Goal: Task Accomplishment & Management: Use online tool/utility

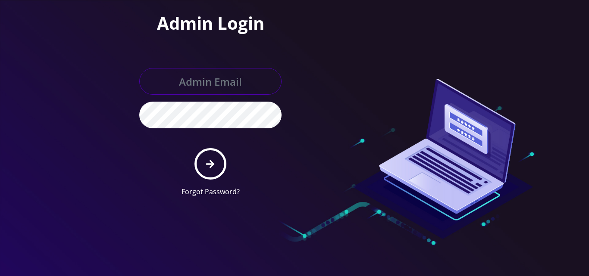
type input "info@shluchimassist.com"
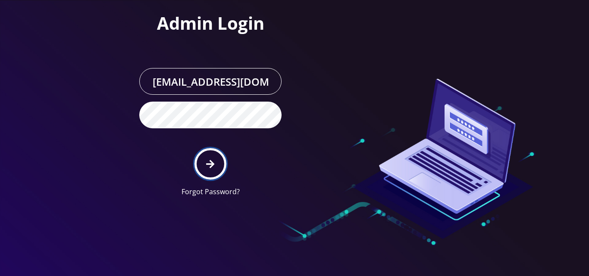
click at [208, 165] on icon "submit" at bounding box center [210, 164] width 8 height 9
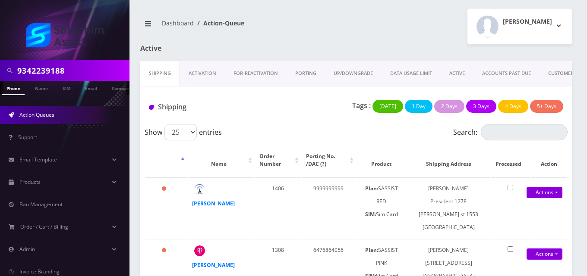
click at [463, 67] on link "ACTIVE" at bounding box center [456, 73] width 33 height 25
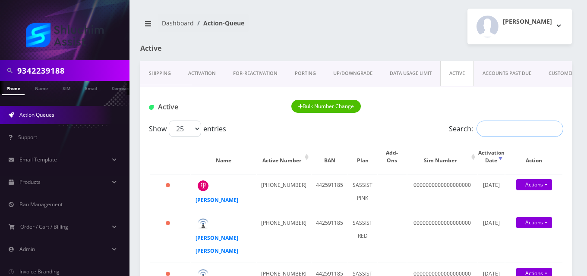
click at [502, 129] on input "Search:" at bounding box center [519, 129] width 87 height 16
paste input "3155752883"
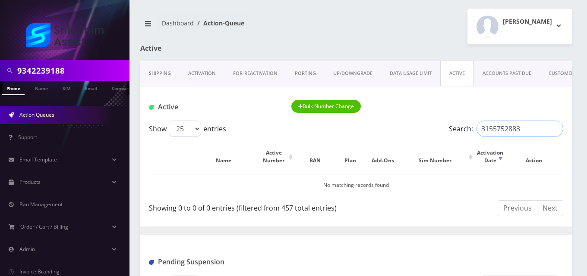
type input "3155752883"
drag, startPoint x: 73, startPoint y: 68, endPoint x: 0, endPoint y: 60, distance: 73.8
click at [0, 60] on nav "9342239188 Phone Name SIM Email Company Customer Action Queues Support Email Te…" at bounding box center [64, 138] width 129 height 276
paste input "3155752883"
type input "3155752883"
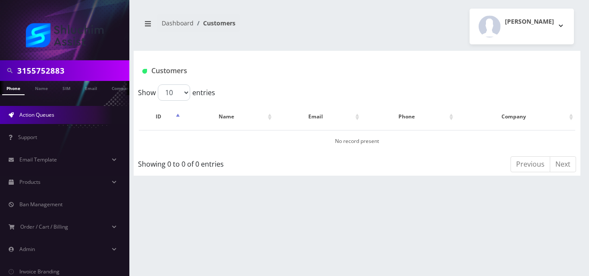
click at [46, 113] on span "Action Queues" at bounding box center [36, 114] width 35 height 7
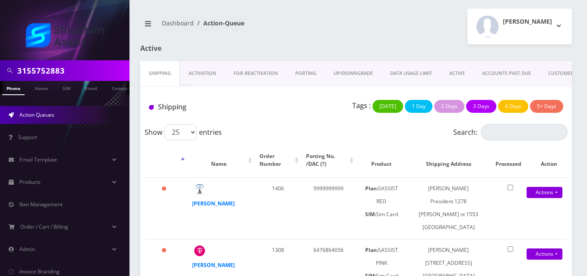
click at [451, 72] on link "ACTIVE" at bounding box center [456, 73] width 33 height 25
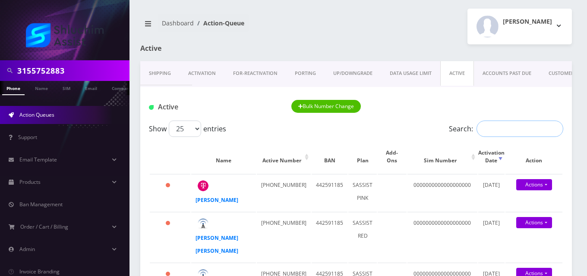
click at [533, 132] on input "Search:" at bounding box center [519, 129] width 87 height 16
paste input "3155752898"
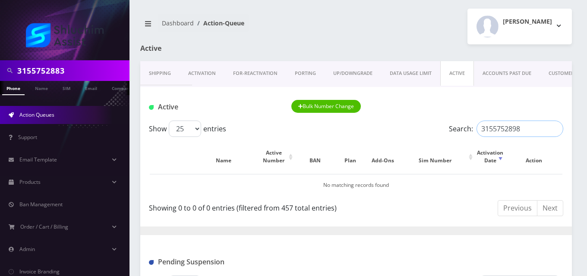
type input "3155752898"
drag, startPoint x: 78, startPoint y: 74, endPoint x: 0, endPoint y: 71, distance: 77.7
click at [0, 71] on div "3155752883" at bounding box center [64, 70] width 129 height 21
paste input "98"
type input "3155752898"
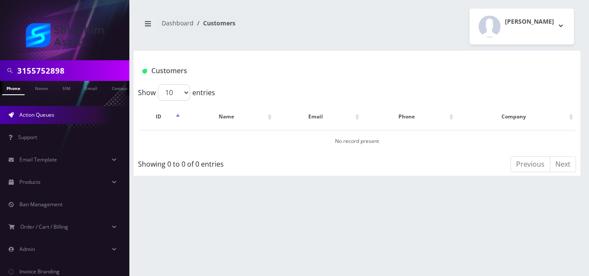
click at [40, 115] on span "Action Queues" at bounding box center [36, 114] width 35 height 7
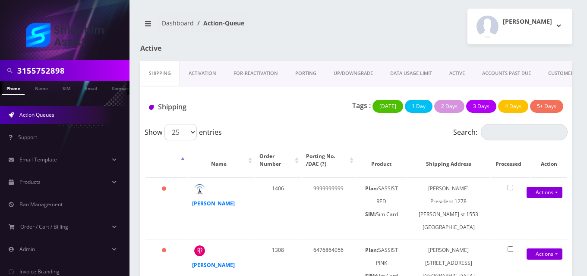
click at [464, 79] on link "ACTIVE" at bounding box center [456, 73] width 33 height 25
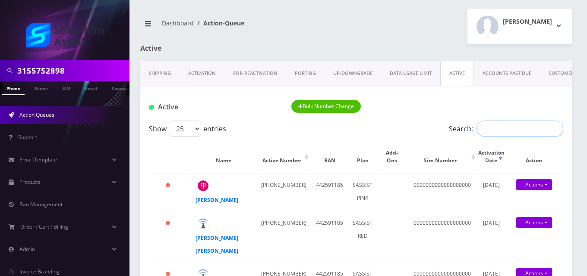
click at [499, 129] on input "Search:" at bounding box center [519, 129] width 87 height 16
paste input "3478164676"
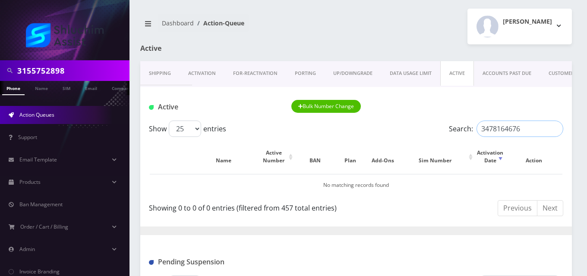
type input "3478164676"
drag, startPoint x: 76, startPoint y: 70, endPoint x: 0, endPoint y: 62, distance: 76.4
click at [0, 62] on div "3155752898" at bounding box center [64, 70] width 129 height 21
paste input "478164676"
type input "3478164676"
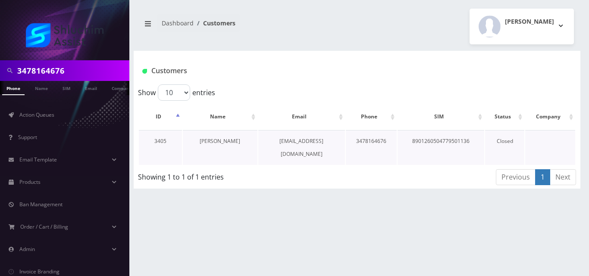
click at [216, 140] on link "[PERSON_NAME]" at bounding box center [220, 141] width 41 height 7
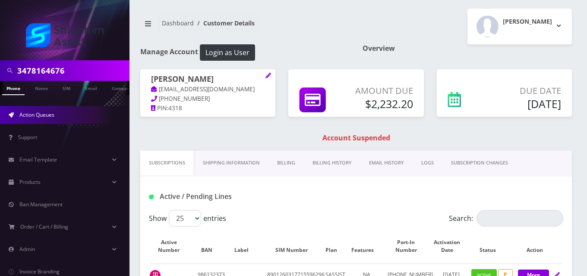
click at [41, 119] on link "Action Queues" at bounding box center [64, 115] width 129 height 18
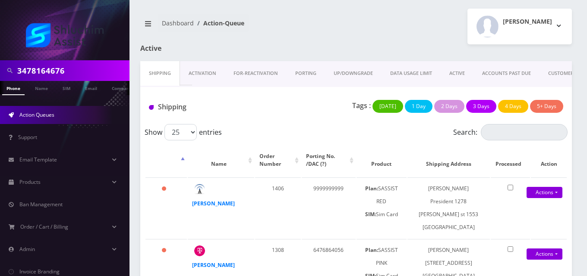
click at [448, 77] on link "ACTIVE" at bounding box center [456, 73] width 33 height 25
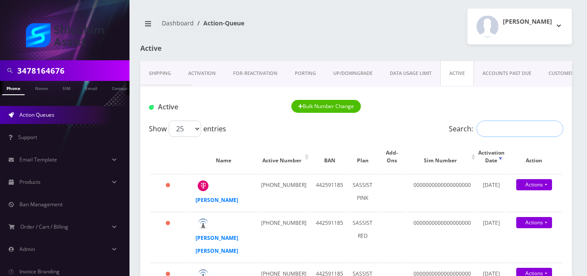
click at [520, 130] on input "Search:" at bounding box center [519, 129] width 87 height 16
paste input "9299795602"
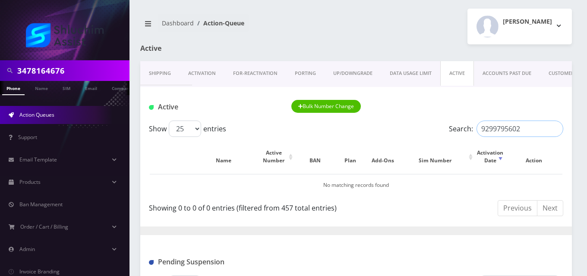
type input "9299795602"
drag, startPoint x: 82, startPoint y: 71, endPoint x: 2, endPoint y: 68, distance: 79.8
click at [2, 68] on div "3478164676" at bounding box center [64, 70] width 129 height 21
paste input "9299795602"
type input "9299795602"
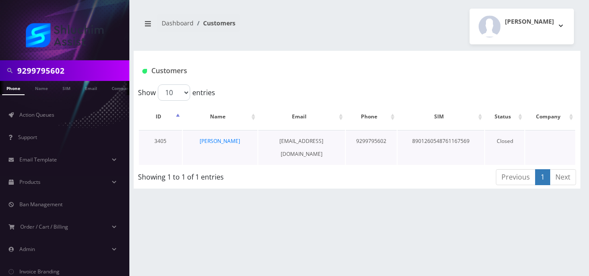
click at [223, 137] on td "Nochum Labkowski" at bounding box center [220, 147] width 75 height 35
click at [223, 142] on link "Nochum Labkowski" at bounding box center [220, 141] width 41 height 7
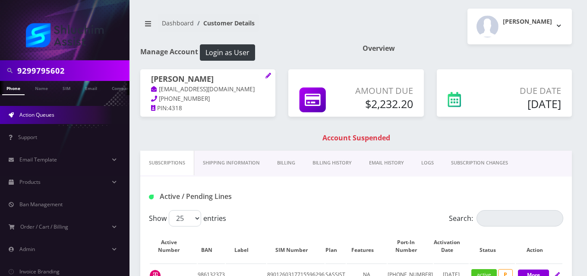
click at [70, 115] on link "Action Queues" at bounding box center [64, 115] width 129 height 18
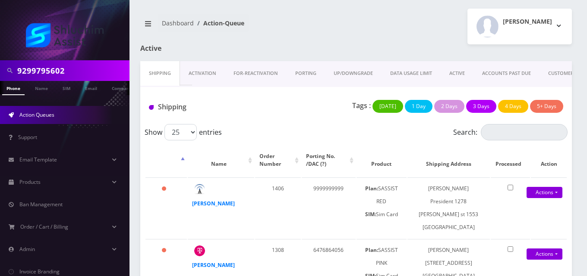
click at [456, 75] on link "ACTIVE" at bounding box center [456, 73] width 33 height 25
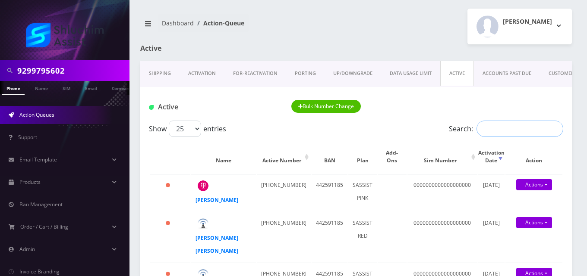
click at [483, 131] on input "Search:" at bounding box center [519, 129] width 87 height 16
paste input "3474044113"
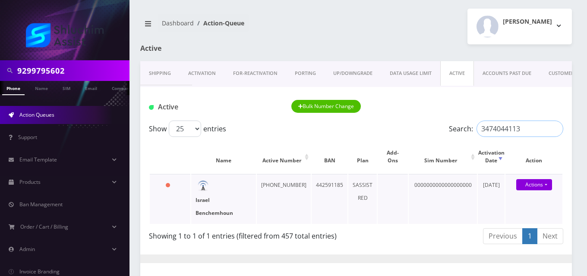
type input "3474044113"
click at [205, 203] on strong "Israel Benchemhoun" at bounding box center [214, 207] width 38 height 20
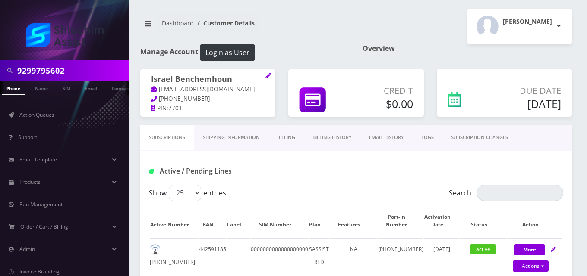
click at [288, 138] on link "Billing" at bounding box center [285, 137] width 35 height 25
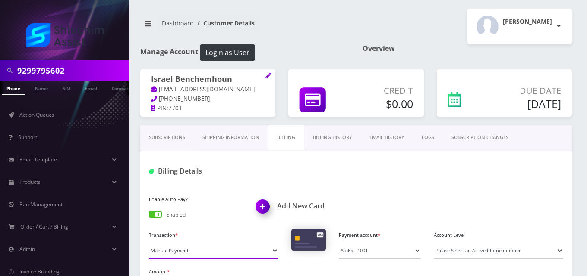
click at [175, 254] on select "Manual Payment Custom Charge Manual Credit Custom Invoice" at bounding box center [213, 251] width 129 height 16
select select "Custom Invoice"
click at [149, 243] on select "Manual Payment Custom Charge Manual Credit Custom Invoice" at bounding box center [213, 251] width 129 height 16
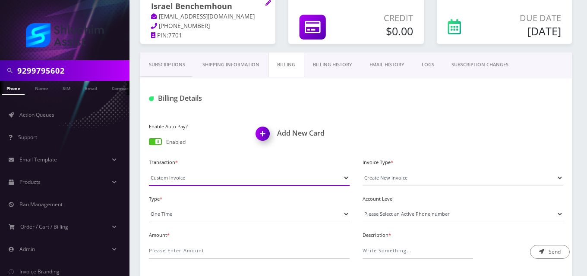
scroll to position [92, 0]
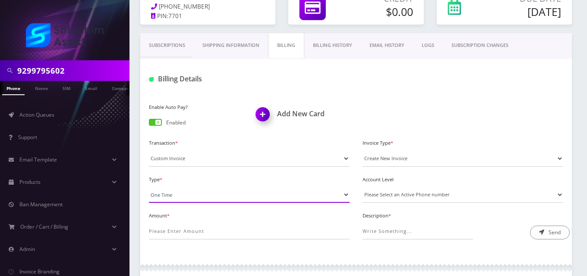
click at [156, 192] on select "One Time Usage Charge" at bounding box center [249, 195] width 201 height 16
select select "4"
click at [149, 187] on select "One Time Usage Charge" at bounding box center [249, 195] width 201 height 16
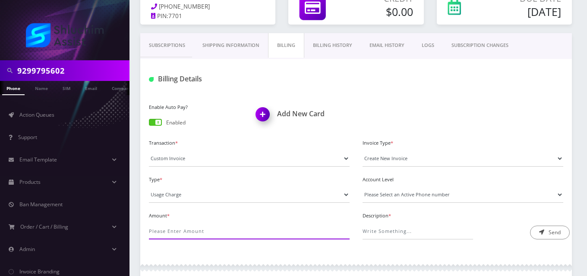
click at [172, 229] on input "Amount *" at bounding box center [249, 231] width 201 height 16
type input "180"
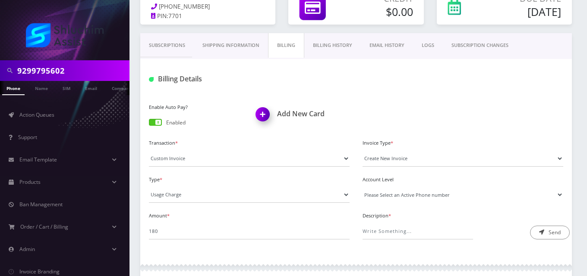
click at [420, 196] on select "Please Select an Active Phone number 3478341393 9296628890 3474044113" at bounding box center [462, 195] width 201 height 16
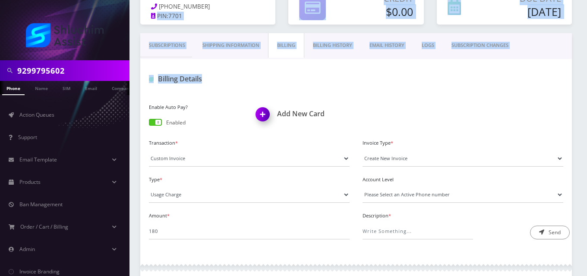
drag, startPoint x: 398, startPoint y: 65, endPoint x: 204, endPoint y: -8, distance: 206.5
click at [204, 0] on html "9299795602 Phone Name SIM Email Company Customer Action Queues Support Email Te…" at bounding box center [293, 182] width 587 height 548
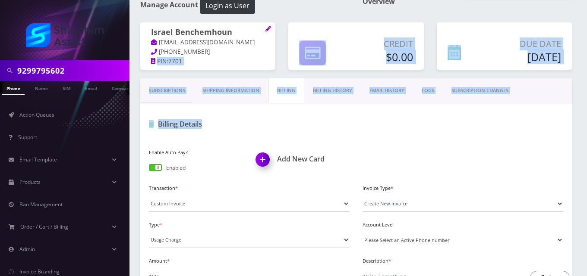
click at [404, 240] on select "Please Select an Active Phone number 3478341393 9296628890 3474044113" at bounding box center [462, 240] width 201 height 16
select select "79596"
click at [362, 232] on select "Please Select an Active Phone number 3478341393 9296628890 3474044113" at bounding box center [462, 240] width 201 height 16
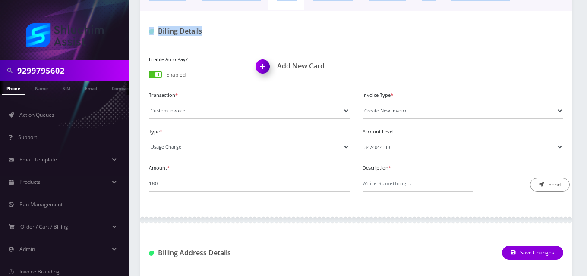
scroll to position [144, 0]
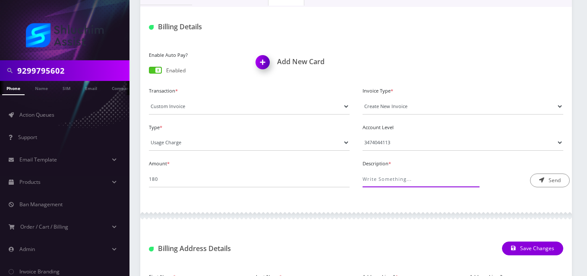
click at [393, 185] on input "Description *" at bounding box center [417, 179] width 110 height 16
type input "International Pass Charge"
click at [544, 182] on button "Send" at bounding box center [550, 181] width 40 height 14
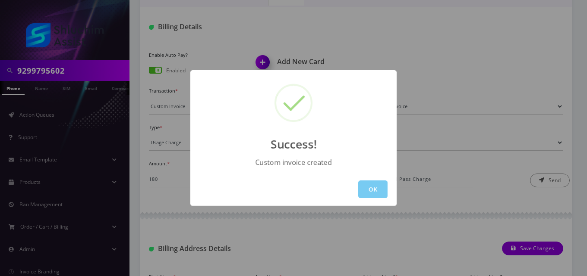
click at [375, 191] on button "OK" at bounding box center [372, 190] width 29 height 18
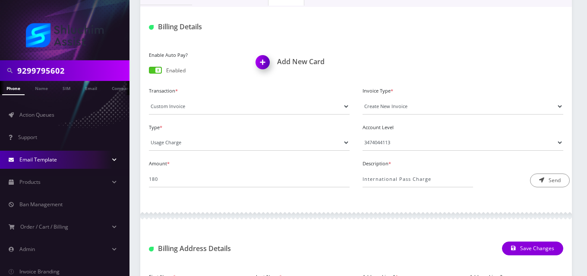
click at [57, 160] on link "Email Template" at bounding box center [64, 160] width 129 height 18
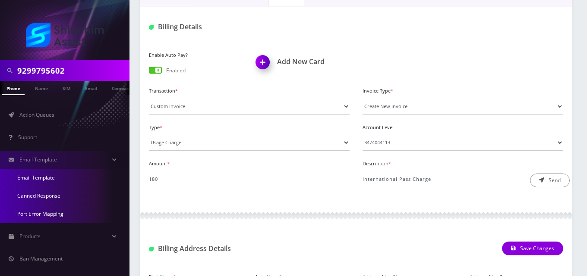
click at [52, 197] on link "Canned Response" at bounding box center [64, 196] width 129 height 18
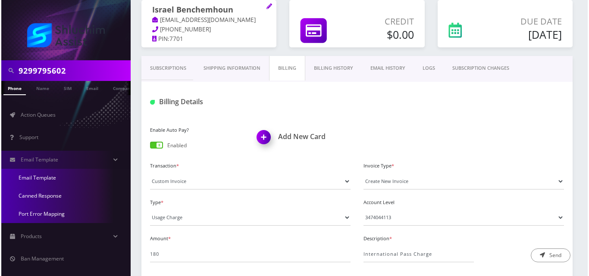
scroll to position [69, 0]
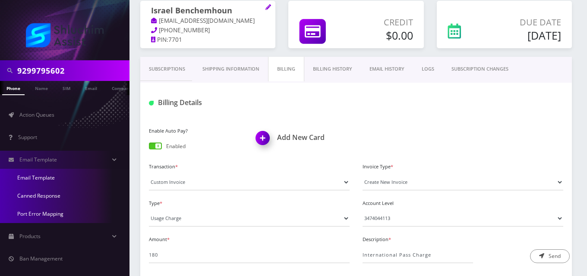
click at [340, 68] on link "Billing History" at bounding box center [332, 69] width 56 height 25
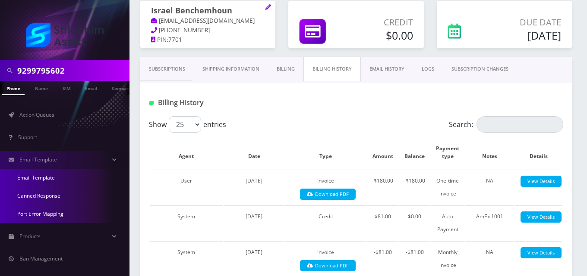
click at [388, 74] on link "EMAIL HISTORY" at bounding box center [387, 69] width 52 height 25
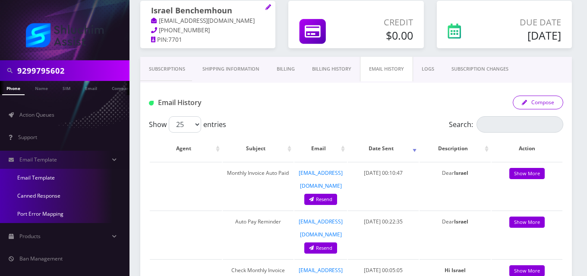
click at [530, 103] on button "Compose" at bounding box center [537, 103] width 50 height 14
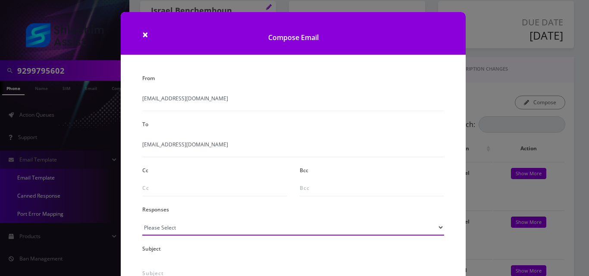
click at [186, 226] on select "Please Select TMobile port Unable to activate CH Pickup Past Due Pick up follow…" at bounding box center [293, 228] width 302 height 16
select select "24"
click at [142, 220] on select "Please Select TMobile port Unable to activate CH Pickup Past Due Pick up follow…" at bounding box center [293, 228] width 302 height 16
type input "Additional One-Time Charge"
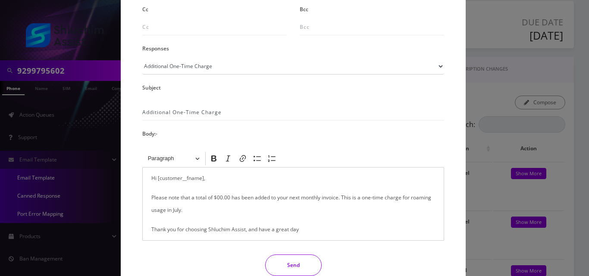
scroll to position [185, 0]
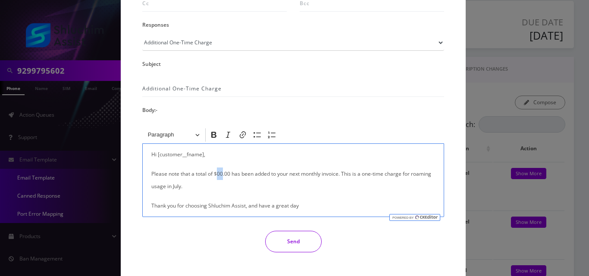
drag, startPoint x: 222, startPoint y: 173, endPoint x: 216, endPoint y: 174, distance: 6.1
click at [216, 174] on p "Please note that a total of $00.00 has been added to your next monthly invoice.…" at bounding box center [293, 180] width 284 height 25
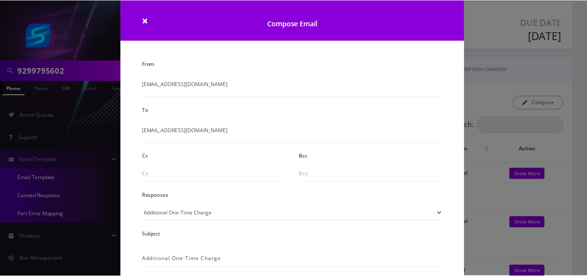
scroll to position [13, 0]
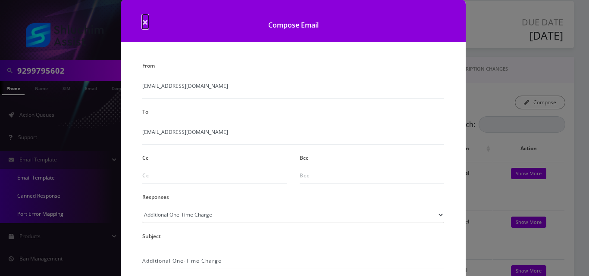
click at [143, 22] on span "×" at bounding box center [145, 22] width 6 height 14
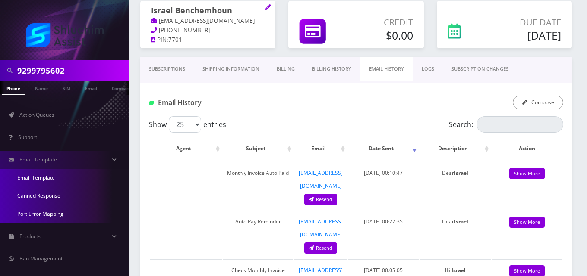
click at [43, 198] on link "Canned Response" at bounding box center [64, 196] width 129 height 18
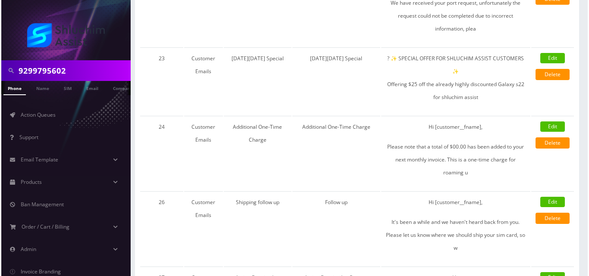
scroll to position [848, 0]
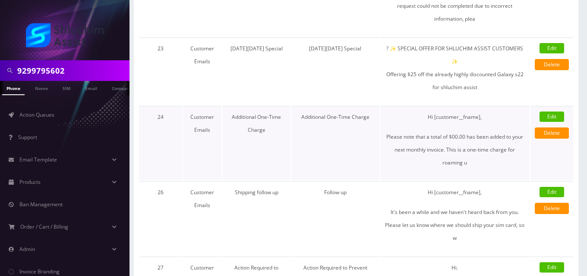
click at [552, 112] on link "Edit" at bounding box center [551, 117] width 25 height 10
select select "3"
type input "Additional One-Time Charge"
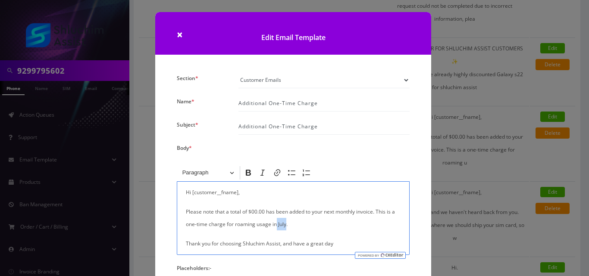
drag, startPoint x: 285, startPoint y: 228, endPoint x: 275, endPoint y: 227, distance: 9.9
click at [275, 227] on p "Please note that a total of $00.00 has been added to your next monthly invoice.…" at bounding box center [293, 218] width 215 height 25
click at [276, 226] on p "Please note that a total of $00.00 has been added to your next monthly invoice.…" at bounding box center [293, 218] width 215 height 25
click at [269, 226] on p "Please note that a total of $00.00 has been added to your next monthly invoice.…" at bounding box center [293, 218] width 215 height 25
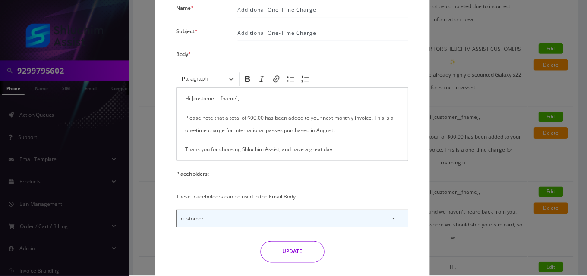
scroll to position [101, 0]
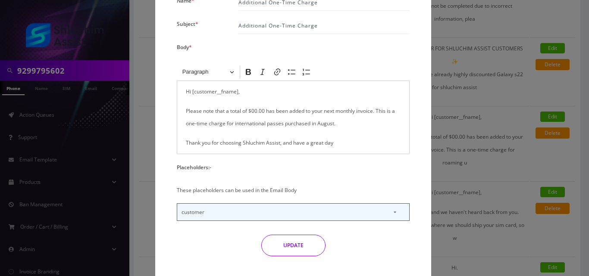
click at [289, 247] on button "UPDATE" at bounding box center [293, 246] width 64 height 22
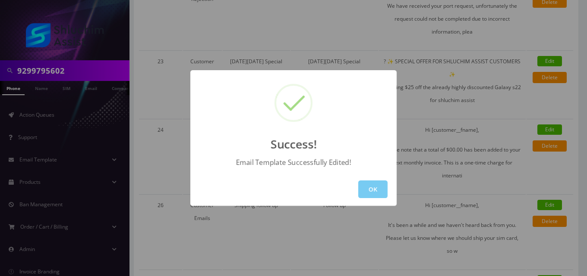
click at [371, 186] on button "OK" at bounding box center [372, 190] width 29 height 18
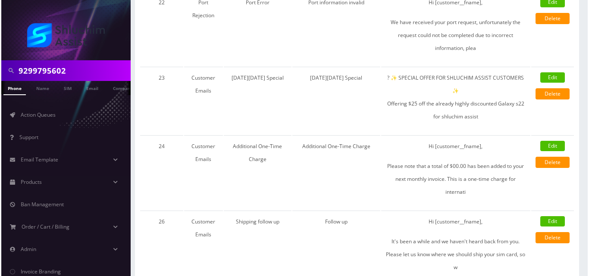
scroll to position [822, 0]
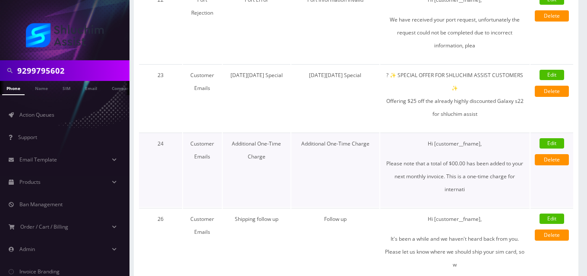
click at [558, 138] on link "Edit" at bounding box center [551, 143] width 25 height 10
select select "3"
type input "Additional One-Time Charge"
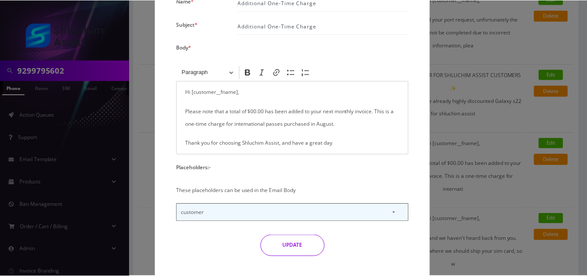
scroll to position [122, 0]
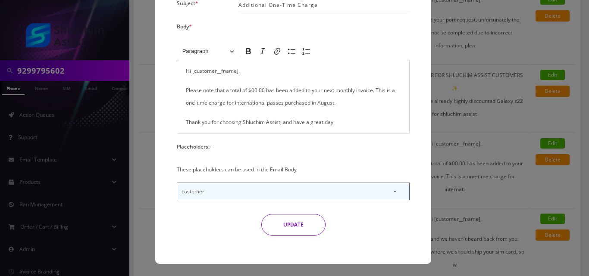
click at [312, 227] on button "UPDATE" at bounding box center [293, 225] width 64 height 22
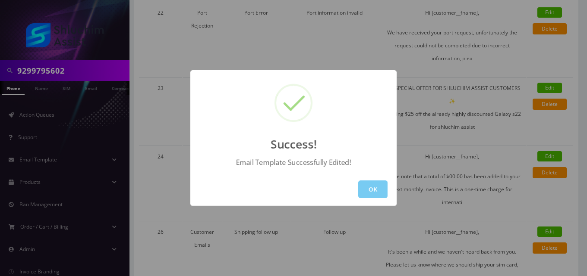
click at [374, 191] on button "OK" at bounding box center [372, 190] width 29 height 18
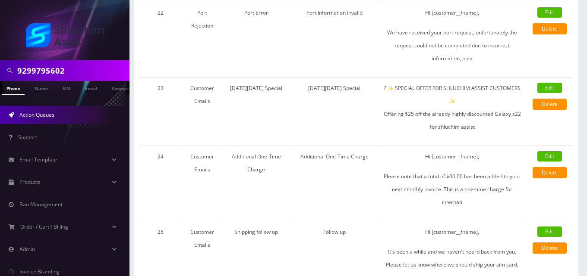
click at [47, 112] on span "Action Queues" at bounding box center [36, 114] width 35 height 7
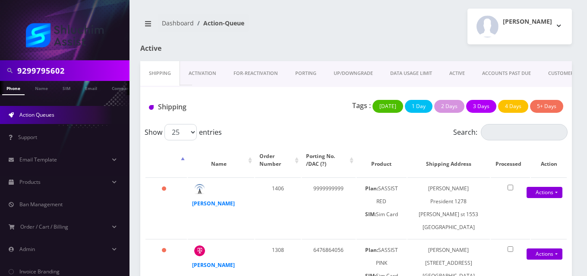
click at [455, 72] on link "ACTIVE" at bounding box center [456, 73] width 33 height 25
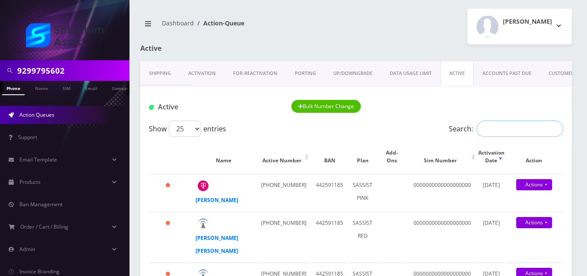
click at [503, 128] on input "Search:" at bounding box center [519, 129] width 87 height 16
paste input "3474044113"
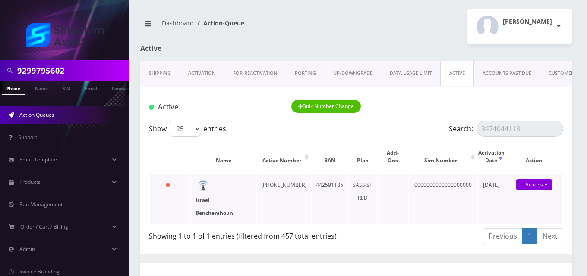
click at [207, 201] on strong "Israel Benchemhoun" at bounding box center [214, 207] width 38 height 20
drag, startPoint x: 521, startPoint y: 132, endPoint x: 442, endPoint y: 135, distance: 78.1
click at [442, 135] on div "Show 25 50 100 250 500 1000 entries Search: 3474044113" at bounding box center [356, 129] width 414 height 16
paste input "5249347"
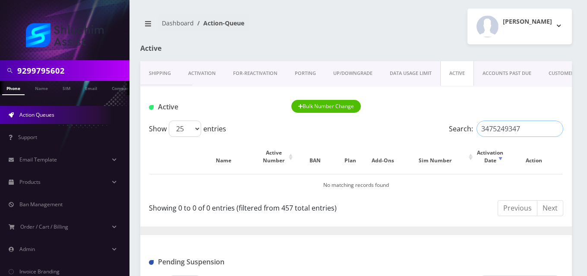
type input "3475249347"
drag, startPoint x: 74, startPoint y: 70, endPoint x: 0, endPoint y: 66, distance: 73.8
click at [0, 66] on div "9299795602" at bounding box center [64, 70] width 129 height 21
paste input "3475249347"
type input "3475249347"
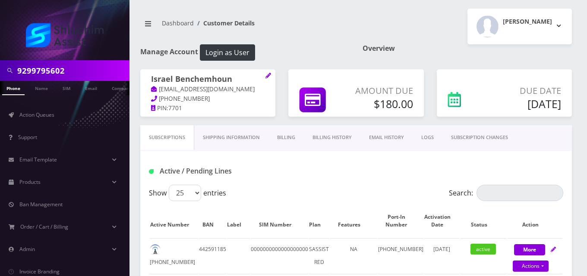
click at [338, 138] on link "Billing History" at bounding box center [332, 137] width 56 height 25
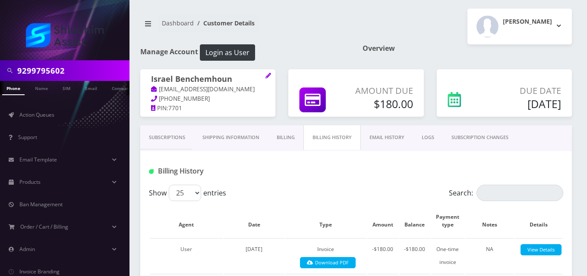
click at [395, 137] on link "EMAIL HISTORY" at bounding box center [387, 137] width 52 height 25
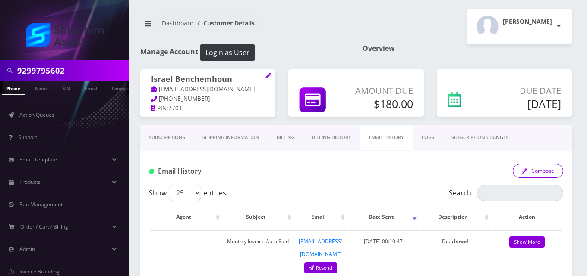
click at [538, 168] on button "Compose" at bounding box center [537, 171] width 50 height 14
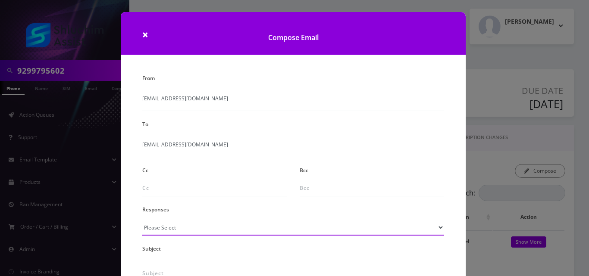
click at [215, 230] on select "Please Select TMobile port Unable to activate CH Pickup Past Due Pick up follow…" at bounding box center [293, 228] width 302 height 16
select select "24"
click at [142, 220] on select "Please Select TMobile port Unable to activate CH Pickup Past Due Pick up follow…" at bounding box center [293, 228] width 302 height 16
type input "Additional One-Time Charge"
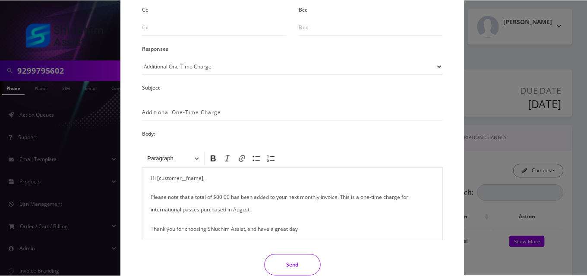
scroll to position [182, 0]
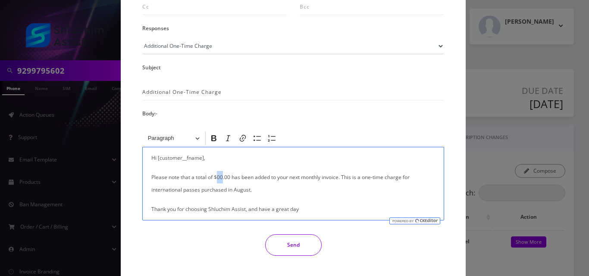
click at [216, 179] on p "Please note that a total of $00.00 has been added to your next monthly invoice.…" at bounding box center [293, 183] width 284 height 25
click at [279, 245] on button "Send" at bounding box center [293, 246] width 56 height 22
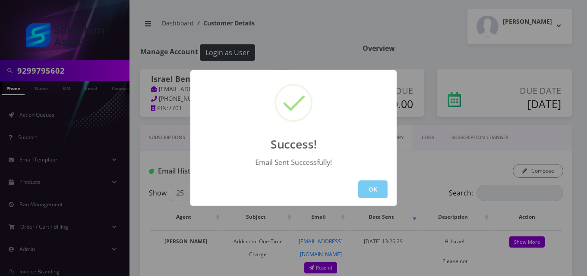
click at [371, 191] on button "OK" at bounding box center [372, 190] width 29 height 18
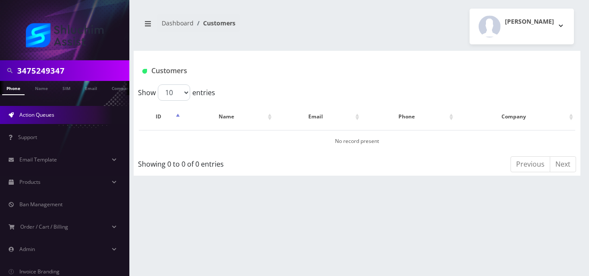
click at [33, 113] on span "Action Queues" at bounding box center [36, 114] width 35 height 7
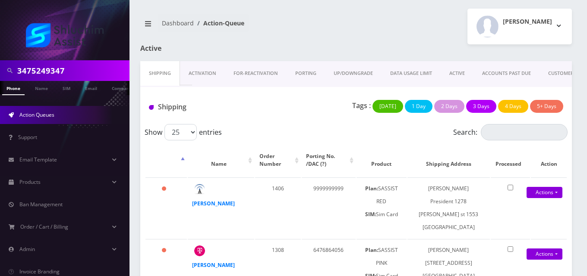
click at [454, 75] on link "ACTIVE" at bounding box center [456, 73] width 33 height 25
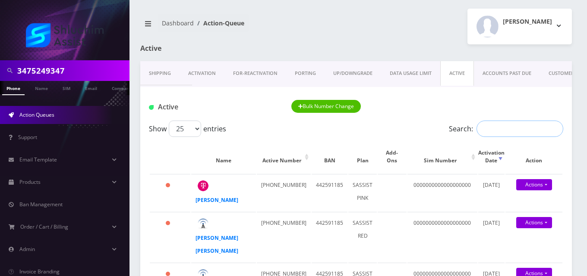
click at [497, 131] on input "Search:" at bounding box center [519, 129] width 87 height 16
paste input "3476281373"
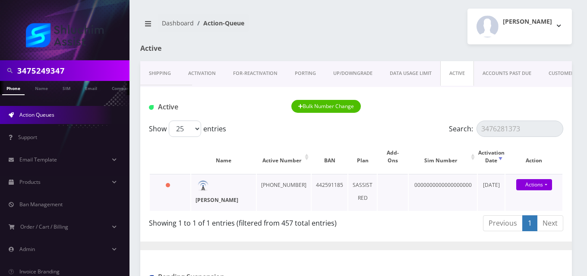
click at [210, 201] on strong "[PERSON_NAME]" at bounding box center [216, 200] width 43 height 7
drag, startPoint x: 527, startPoint y: 128, endPoint x: 427, endPoint y: 117, distance: 101.1
paste input "8343898"
click at [210, 201] on strong "Mushka Katz" at bounding box center [216, 200] width 43 height 7
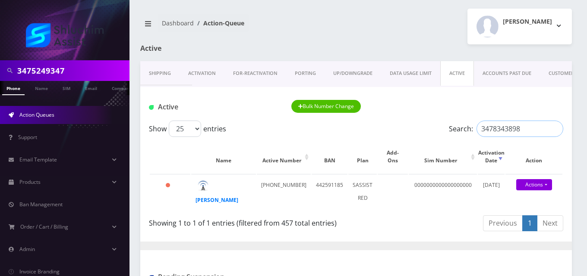
drag, startPoint x: 533, startPoint y: 129, endPoint x: 418, endPoint y: 130, distance: 115.2
click at [418, 130] on div "Show 25 50 100 250 500 1000 entries Search: 3478343898" at bounding box center [356, 129] width 414 height 16
paste input "9172516637"
click at [204, 200] on strong "Gilad Gerschman" at bounding box center [216, 200] width 43 height 7
drag, startPoint x: 525, startPoint y: 130, endPoint x: 415, endPoint y: 132, distance: 110.0
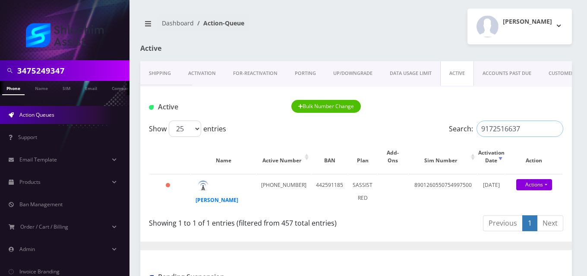
click at [415, 132] on div "Show 25 50 100 250 500 1000 entries Search: 9172516637" at bounding box center [356, 129] width 414 height 16
paste input "478211"
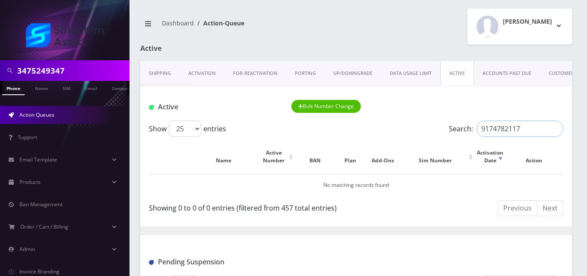
type input "9174782117"
drag, startPoint x: 69, startPoint y: 69, endPoint x: 0, endPoint y: 64, distance: 68.8
click at [0, 64] on div "3475249347" at bounding box center [64, 70] width 129 height 21
paste input "917478211"
type input "9174782117"
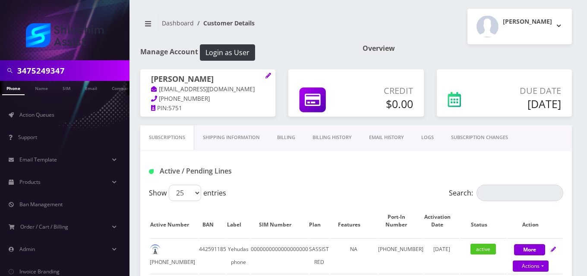
click at [287, 141] on link "Billing" at bounding box center [285, 137] width 35 height 25
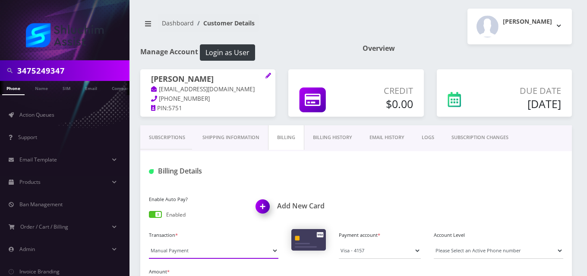
click at [198, 252] on select "Manual Payment Custom Charge Manual Credit Custom Invoice" at bounding box center [213, 251] width 129 height 16
select select "Custom Invoice"
click at [149, 243] on select "Manual Payment Custom Charge Manual Credit Custom Invoice" at bounding box center [213, 251] width 129 height 16
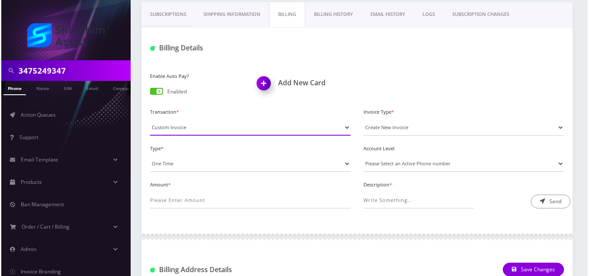
scroll to position [132, 0]
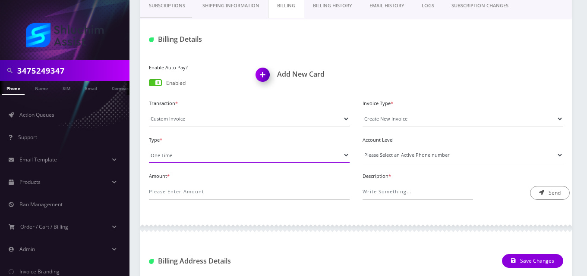
click at [197, 156] on select "One Time Usage Charge" at bounding box center [249, 155] width 201 height 16
select select "4"
click at [149, 147] on select "One Time Usage Charge" at bounding box center [249, 155] width 201 height 16
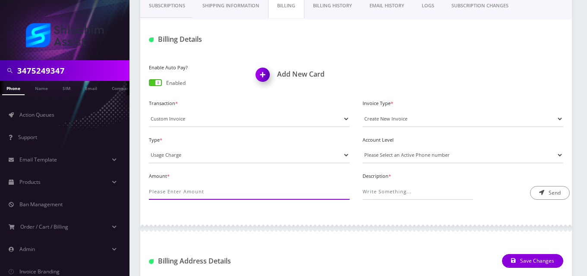
click at [195, 187] on input "Amount *" at bounding box center [249, 192] width 201 height 16
type input "1.25"
click at [404, 156] on select "Please Select an Active Phone number 3476281373 9296179523" at bounding box center [462, 155] width 201 height 16
click at [392, 156] on select "Please Select an Active Phone number 3476281373 9296179523" at bounding box center [462, 155] width 201 height 16
select select "108806"
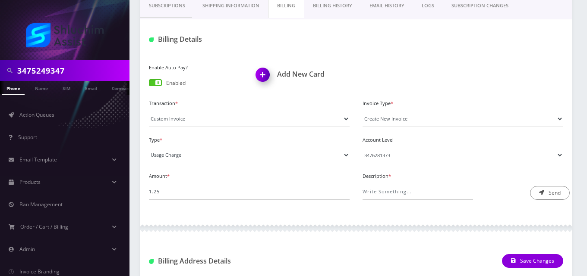
click at [362, 147] on select "Please Select an Active Phone number 3476281373 9296179523" at bounding box center [462, 155] width 201 height 16
click at [401, 196] on input "Description *" at bounding box center [417, 192] width 110 height 16
type input "International Messaging"
click at [558, 193] on button "Send" at bounding box center [550, 193] width 40 height 14
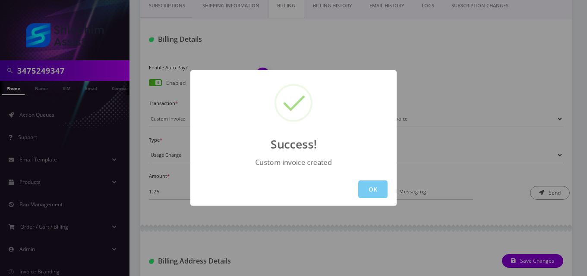
click at [377, 189] on button "OK" at bounding box center [372, 190] width 29 height 18
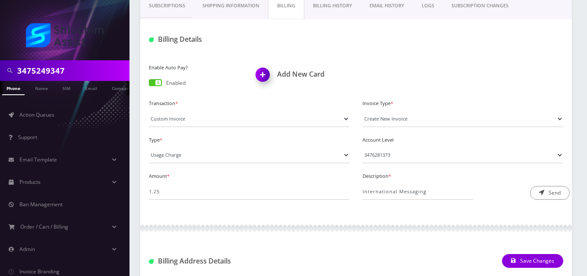
click at [394, 5] on link "EMAIL HISTORY" at bounding box center [387, 6] width 52 height 25
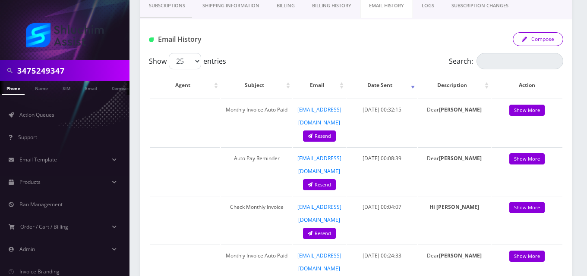
click at [537, 34] on button "Compose" at bounding box center [537, 39] width 50 height 14
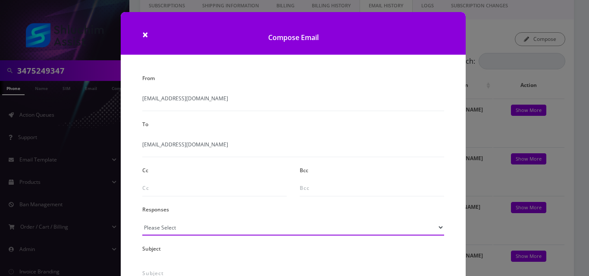
click at [198, 229] on select "Please Select TMobile port Unable to activate CH Pickup Past Due Pick up follow…" at bounding box center [293, 228] width 302 height 16
select select "24"
click at [142, 220] on select "Please Select TMobile port Unable to activate CH Pickup Past Due Pick up follow…" at bounding box center [293, 228] width 302 height 16
type input "Additional One-Time Charge"
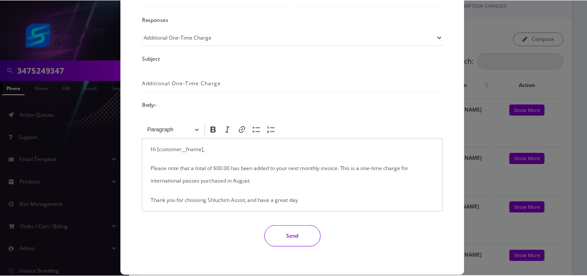
scroll to position [202, 0]
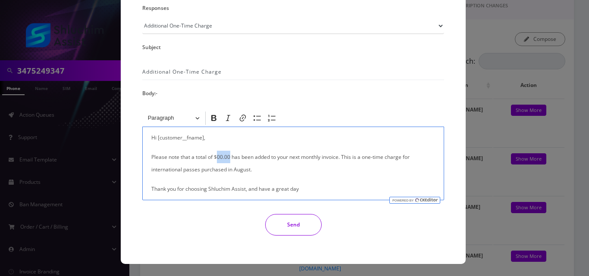
drag, startPoint x: 228, startPoint y: 157, endPoint x: 216, endPoint y: 155, distance: 11.8
click at [216, 155] on p "Please note that a total of $00.00 has been added to your next monthly invoice.…" at bounding box center [293, 163] width 284 height 25
drag, startPoint x: 225, startPoint y: 169, endPoint x: 183, endPoint y: 175, distance: 41.8
click at [183, 175] on p "Please note that a total of $1.25 has been added to your next monthly invoice. …" at bounding box center [293, 163] width 284 height 25
click at [213, 171] on p "Please note that a total of $1.25 has been added to your next monthly invoice. …" at bounding box center [293, 163] width 284 height 25
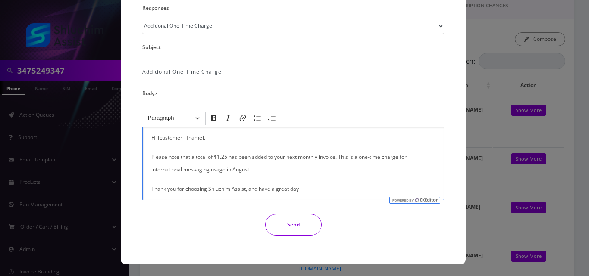
click at [293, 225] on button "Send" at bounding box center [293, 225] width 56 height 22
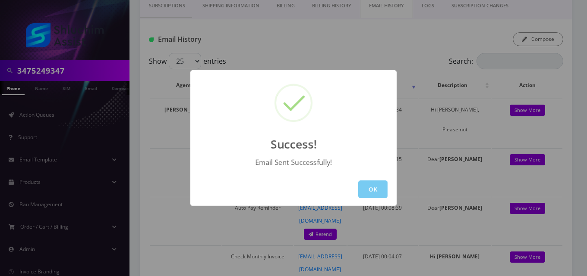
click at [370, 193] on button "OK" at bounding box center [372, 190] width 29 height 18
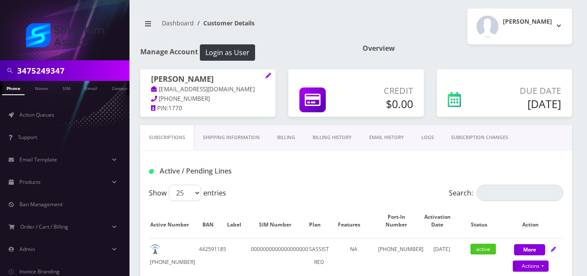
click at [288, 137] on link "Billing" at bounding box center [285, 137] width 35 height 25
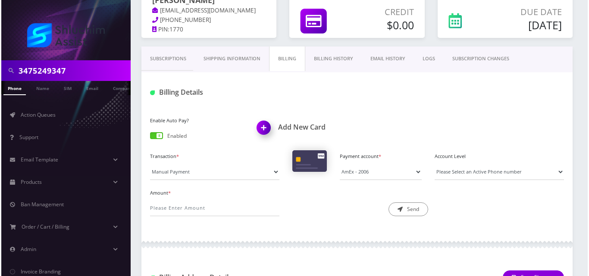
scroll to position [94, 0]
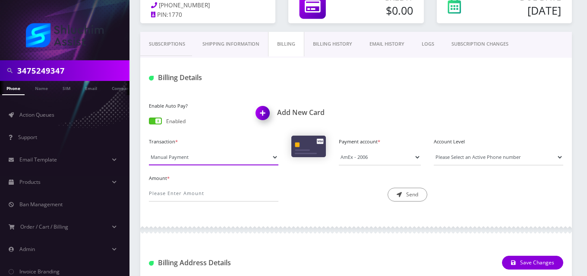
click at [183, 154] on select "Manual Payment Custom Charge Manual Credit Custom Invoice" at bounding box center [213, 157] width 129 height 16
select select "Custom Invoice"
click at [149, 149] on select "Manual Payment Custom Charge Manual Credit Custom Invoice" at bounding box center [213, 157] width 129 height 16
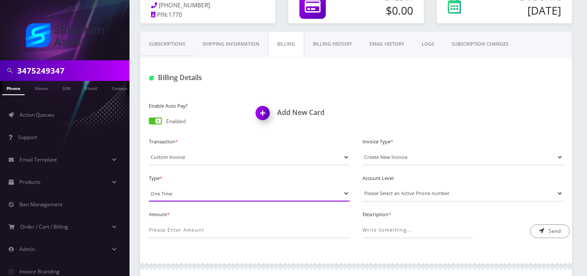
click at [185, 193] on select "One Time Usage Charge" at bounding box center [249, 193] width 201 height 16
select select "4"
click at [149, 185] on select "One Time Usage Charge" at bounding box center [249, 193] width 201 height 16
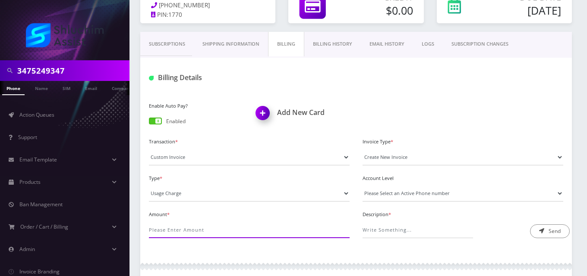
click at [186, 230] on input "Amount *" at bounding box center [249, 230] width 201 height 16
type input "12"
click at [415, 193] on select "Please Select an Active Phone number 3478343898" at bounding box center [462, 193] width 201 height 16
select select "194401"
click at [362, 185] on select "Please Select an Active Phone number 3478343898" at bounding box center [462, 193] width 201 height 16
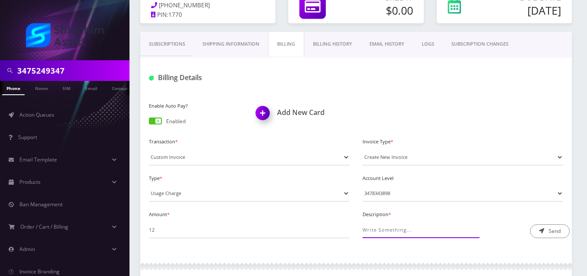
click at [415, 230] on input "Description *" at bounding box center [417, 230] width 110 height 16
type input "International Pass Charge"
click at [543, 237] on button "Send" at bounding box center [550, 232] width 40 height 14
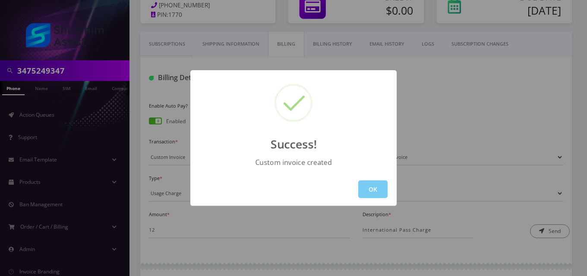
click at [369, 191] on button "OK" at bounding box center [372, 190] width 29 height 18
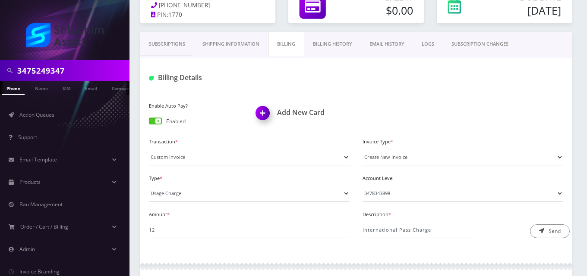
click at [399, 43] on link "EMAIL HISTORY" at bounding box center [387, 44] width 52 height 25
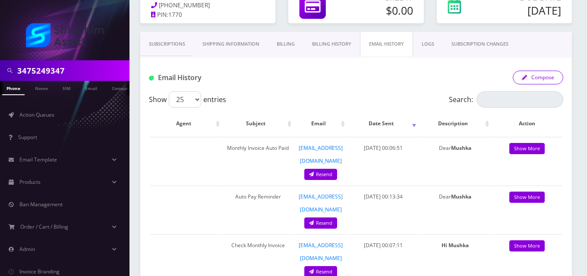
click at [529, 82] on button "Compose" at bounding box center [537, 78] width 50 height 14
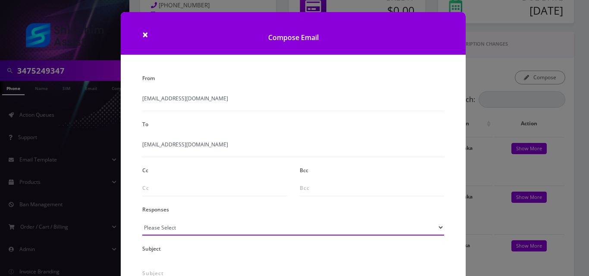
click at [190, 231] on select "Please Select TMobile port Unable to activate CH Pickup Past Due Pick up follow…" at bounding box center [293, 228] width 302 height 16
select select "24"
click at [142, 220] on select "Please Select TMobile port Unable to activate CH Pickup Past Due Pick up follow…" at bounding box center [293, 228] width 302 height 16
type input "Additional One-Time Charge"
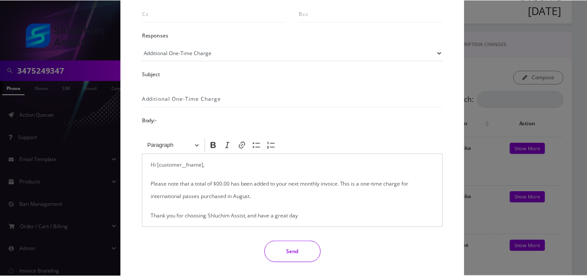
scroll to position [177, 0]
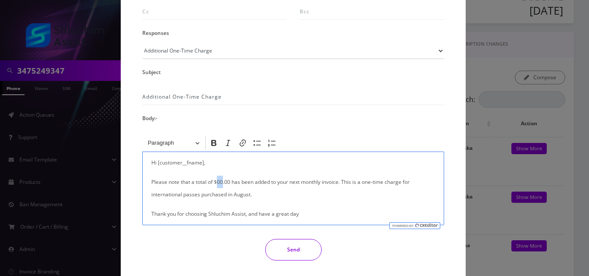
drag, startPoint x: 221, startPoint y: 182, endPoint x: 216, endPoint y: 182, distance: 5.6
click at [216, 182] on p "Please note that a total of $00.00 has been added to your next monthly invoice.…" at bounding box center [293, 188] width 284 height 25
click at [150, 198] on div "Hi [customer__fname], Please note that a total of $12.00 has been added to your…" at bounding box center [293, 189] width 302 height 74
click at [199, 196] on p "Please note that a total of $12.00 has been added to your next monthly invoice.…" at bounding box center [293, 188] width 284 height 25
click at [277, 246] on button "Send" at bounding box center [293, 250] width 56 height 22
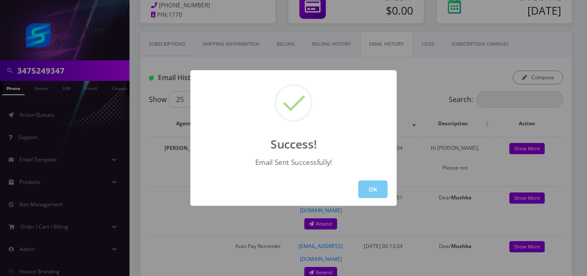
click at [370, 191] on button "OK" at bounding box center [372, 190] width 29 height 18
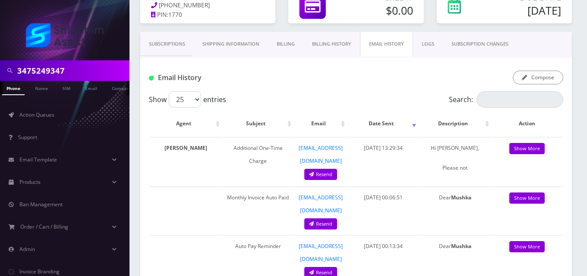
scroll to position [0, 4]
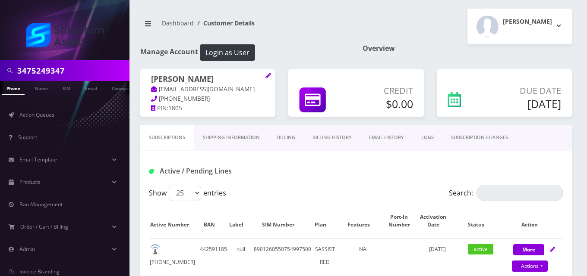
click at [284, 135] on link "Billing" at bounding box center [285, 137] width 35 height 25
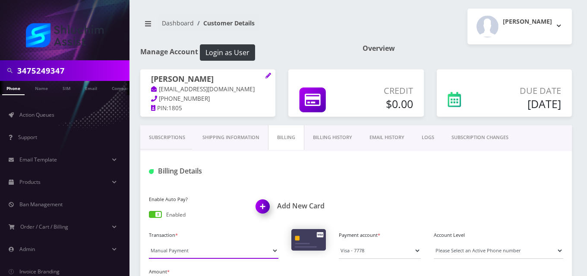
click at [184, 254] on select "Manual Payment Custom Charge Manual Credit Custom Invoice" at bounding box center [213, 251] width 129 height 16
select select "Custom Invoice"
click at [149, 243] on select "Manual Payment Custom Charge Manual Credit Custom Invoice" at bounding box center [213, 251] width 129 height 16
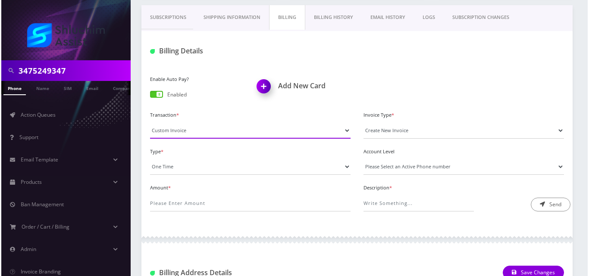
scroll to position [121, 0]
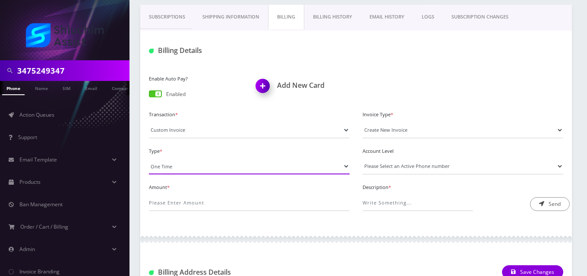
drag, startPoint x: 210, startPoint y: 162, endPoint x: 209, endPoint y: 174, distance: 12.5
click at [210, 162] on select "One Time Usage Charge" at bounding box center [249, 166] width 201 height 16
select select "4"
click at [149, 158] on select "One Time Usage Charge" at bounding box center [249, 166] width 201 height 16
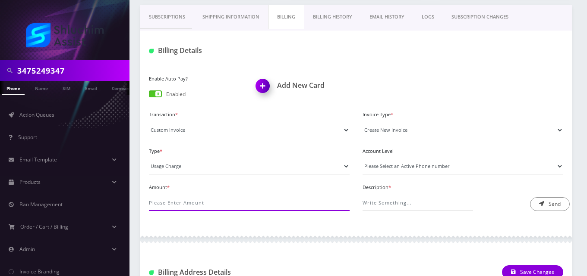
click at [208, 199] on input "Amount *" at bounding box center [249, 203] width 201 height 16
type input ".5"
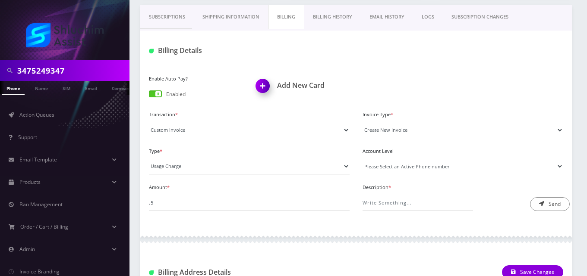
click at [386, 167] on select "Please Select an Active Phone number 9172516637" at bounding box center [462, 166] width 201 height 16
select select "65087"
click at [362, 158] on select "Please Select an Active Phone number 9172516637" at bounding box center [462, 166] width 201 height 16
click at [391, 202] on input "Description *" at bounding box center [417, 203] width 110 height 16
type input "International Messaging"
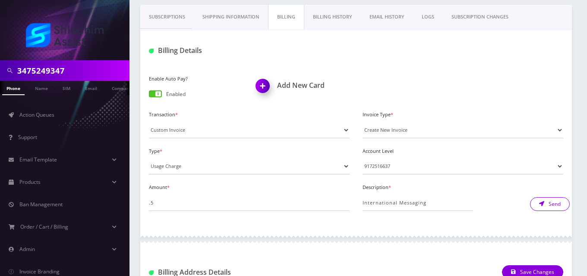
click at [546, 207] on button "Send" at bounding box center [550, 205] width 40 height 14
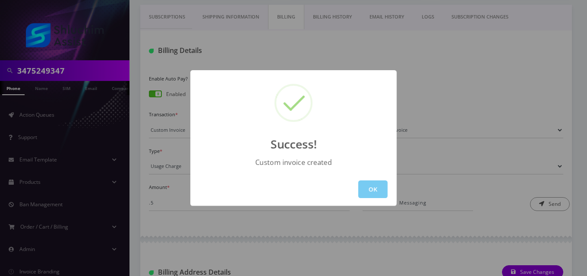
click at [383, 192] on button "OK" at bounding box center [372, 190] width 29 height 18
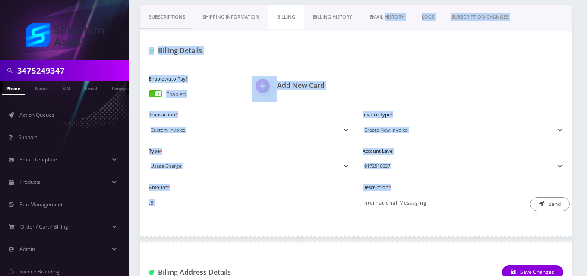
drag, startPoint x: 383, startPoint y: 192, endPoint x: 388, endPoint y: 19, distance: 172.6
click at [388, 19] on div "Subscriptions Shipping Information Billing Billing History EMAIL HISTORY LOGS S…" at bounding box center [355, 195] width 431 height 380
click at [388, 19] on link "EMAIL HISTORY" at bounding box center [387, 17] width 52 height 25
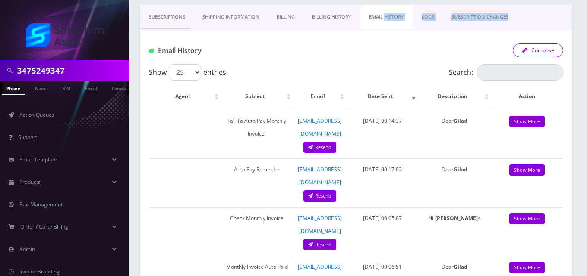
click at [534, 48] on button "Compose" at bounding box center [537, 51] width 50 height 14
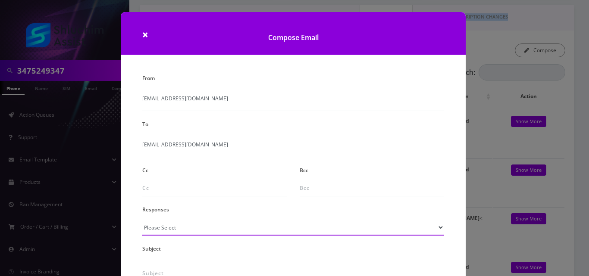
click at [180, 229] on select "Please Select TMobile port Unable to activate CH Pickup Past Due Pick up follow…" at bounding box center [293, 228] width 302 height 16
select select "24"
click at [142, 220] on select "Please Select TMobile port Unable to activate CH Pickup Past Due Pick up follow…" at bounding box center [293, 228] width 302 height 16
type input "Additional One-Time Charge"
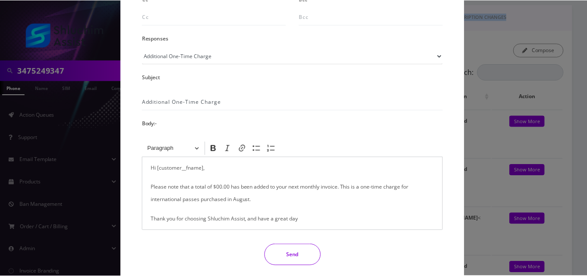
scroll to position [202, 0]
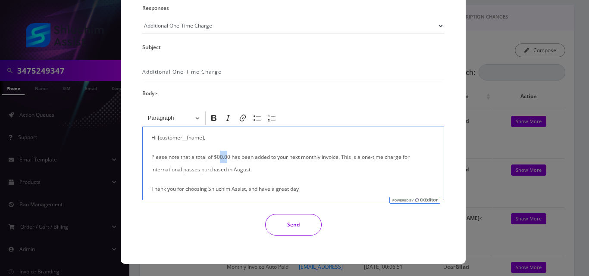
drag, startPoint x: 226, startPoint y: 157, endPoint x: 219, endPoint y: 157, distance: 7.8
click at [219, 157] on p "Please note that a total of $00.00 has been added to your next monthly invoice.…" at bounding box center [293, 163] width 284 height 25
drag, startPoint x: 225, startPoint y: 172, endPoint x: 182, endPoint y: 173, distance: 42.7
click at [182, 173] on p "Please note that a total of $0.50 has been added to your next monthly invoice. …" at bounding box center [293, 163] width 284 height 25
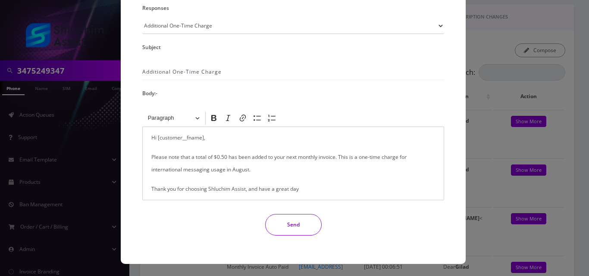
click at [301, 220] on button "Send" at bounding box center [293, 225] width 56 height 22
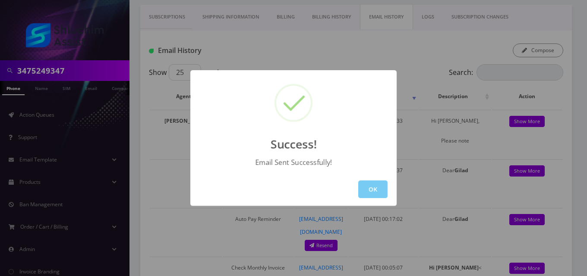
click at [370, 187] on button "OK" at bounding box center [372, 190] width 29 height 18
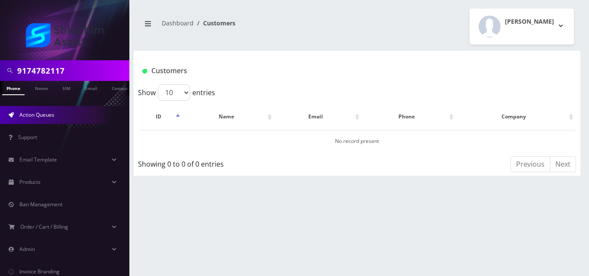
click at [36, 115] on span "Action Queues" at bounding box center [36, 114] width 35 height 7
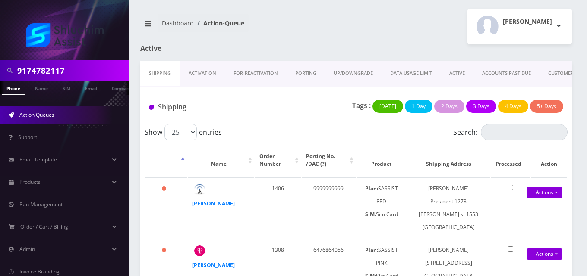
click at [449, 73] on link "ACTIVE" at bounding box center [456, 73] width 33 height 25
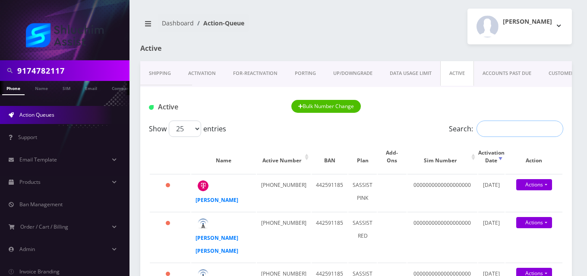
click at [490, 134] on input "Search:" at bounding box center [519, 129] width 87 height 16
paste input "9176185351"
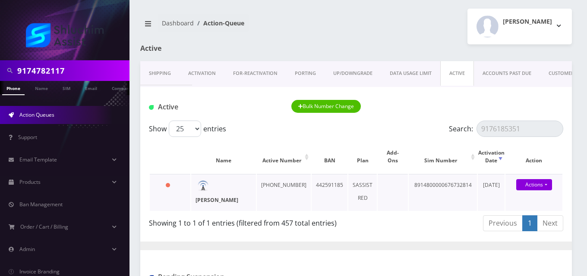
click at [221, 199] on strong "[PERSON_NAME]" at bounding box center [216, 200] width 43 height 7
drag, startPoint x: 518, startPoint y: 127, endPoint x: 447, endPoint y: 132, distance: 71.3
click at [447, 132] on div "Show 25 50 100 250 500 1000 entries Search: 9176185351" at bounding box center [356, 129] width 414 height 16
paste input "292186554"
click at [205, 201] on strong "[PERSON_NAME]" at bounding box center [216, 200] width 43 height 7
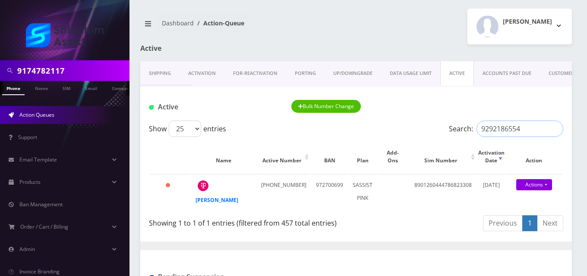
drag, startPoint x: 529, startPoint y: 132, endPoint x: 395, endPoint y: 118, distance: 134.4
paste input "5132973"
click at [218, 200] on strong "[PERSON_NAME]" at bounding box center [216, 200] width 43 height 7
drag, startPoint x: 525, startPoint y: 127, endPoint x: 365, endPoint y: 145, distance: 161.0
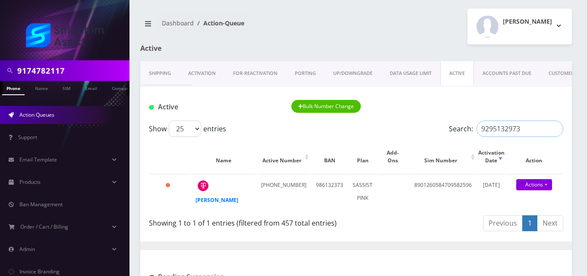
click at [365, 145] on div "Show 25 50 100 250 500 1000 entries Search: 9295132973 Name Active Number BAN P…" at bounding box center [355, 178] width 431 height 114
paste input "6099434"
click at [201, 198] on strong "[PERSON_NAME]" at bounding box center [216, 200] width 43 height 7
drag, startPoint x: 537, startPoint y: 129, endPoint x: 420, endPoint y: 129, distance: 116.9
click at [420, 129] on div "Show 25 50 100 250 500 1000 entries Search: 9296099434" at bounding box center [356, 129] width 414 height 16
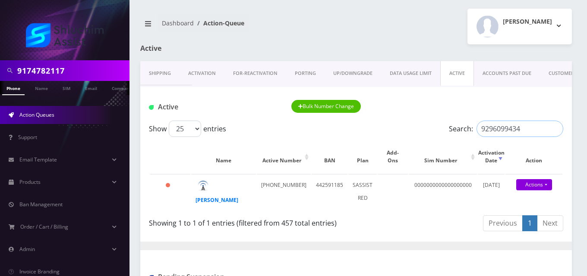
paste input "342239007"
click at [207, 202] on strong "Yossi Hirsch" at bounding box center [216, 200] width 43 height 7
drag, startPoint x: 519, startPoint y: 129, endPoint x: 436, endPoint y: 132, distance: 83.3
click at [436, 132] on div "Show 25 50 100 250 500 1000 entries Search: 9342239007" at bounding box center [356, 129] width 414 height 16
paste input "3475190558"
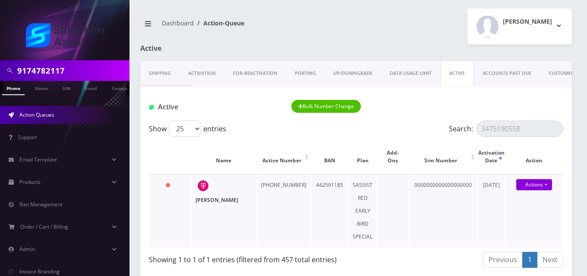
click at [205, 201] on strong "Yisrael Matusof" at bounding box center [216, 200] width 43 height 7
drag, startPoint x: 530, startPoint y: 125, endPoint x: 438, endPoint y: 126, distance: 92.3
click at [438, 126] on div "Show 25 50 100 250 500 1000 entries Search: 3475190558" at bounding box center [356, 129] width 414 height 16
paste input "8341393"
type input "3478341393"
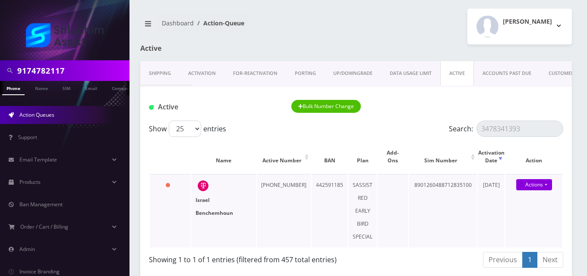
click at [204, 198] on strong "Israel Benchemhoun" at bounding box center [214, 207] width 38 height 20
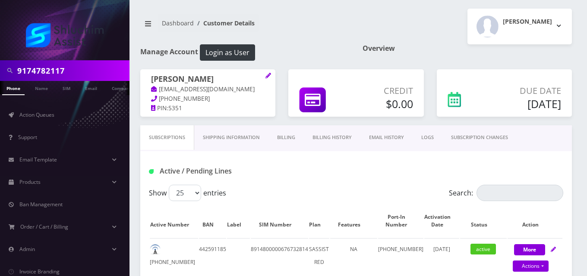
click at [280, 134] on link "Billing" at bounding box center [285, 137] width 35 height 25
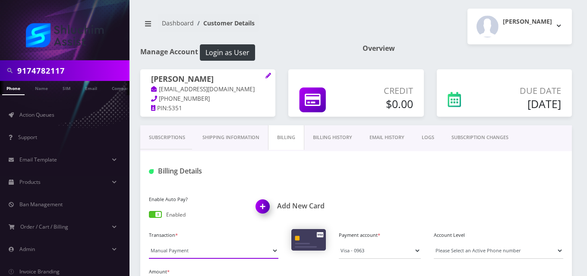
click at [186, 254] on select "Manual Payment Custom Charge Manual Credit Custom Invoice" at bounding box center [213, 251] width 129 height 16
select select "Custom Invoice"
click at [149, 243] on select "Manual Payment Custom Charge Manual Credit Custom Invoice" at bounding box center [213, 251] width 129 height 16
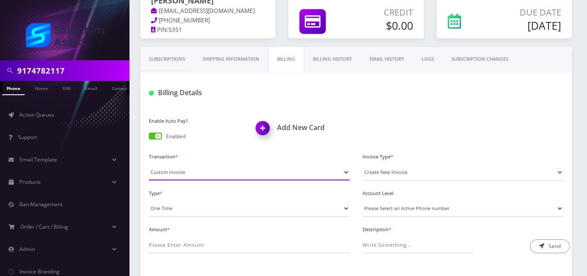
scroll to position [171, 0]
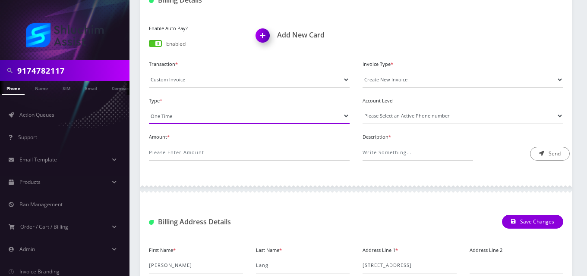
drag, startPoint x: 172, startPoint y: 116, endPoint x: 173, endPoint y: 122, distance: 7.0
click at [172, 116] on select "One Time Usage Charge" at bounding box center [249, 116] width 201 height 16
select select "4"
click at [149, 108] on select "One Time Usage Charge" at bounding box center [249, 116] width 201 height 16
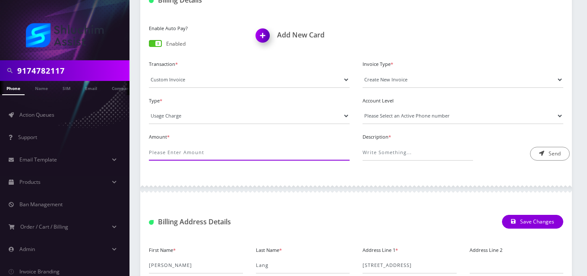
click at [181, 154] on input "Amount *" at bounding box center [249, 152] width 201 height 16
type input "36"
click at [403, 121] on select "Please Select an Active Phone number 9176185351" at bounding box center [462, 116] width 201 height 16
click at [403, 116] on select "Please Select an Active Phone number 9176185351" at bounding box center [462, 116] width 201 height 16
click at [399, 121] on select "Please Select an Active Phone number 9176185351" at bounding box center [462, 116] width 201 height 16
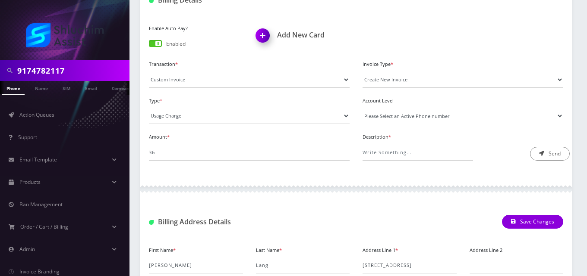
select select "175799"
click at [362, 108] on select "Please Select an Active Phone number 9176185351" at bounding box center [462, 116] width 201 height 16
click at [403, 154] on input "Description *" at bounding box center [417, 152] width 110 height 16
type input "International Pass Charge"
click at [544, 154] on button "Send" at bounding box center [550, 154] width 40 height 14
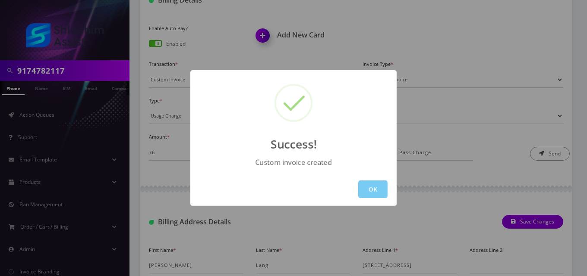
click at [376, 188] on button "OK" at bounding box center [372, 190] width 29 height 18
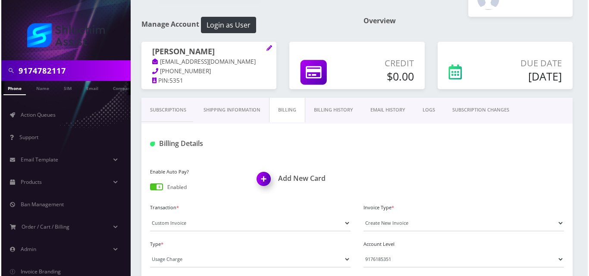
scroll to position [26, 0]
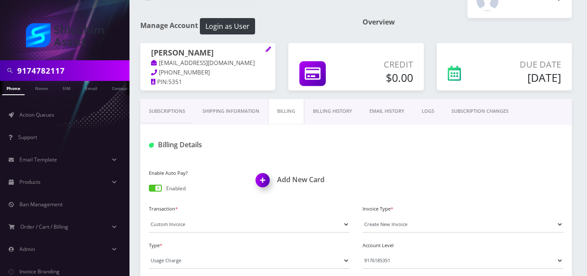
click at [398, 108] on link "EMAIL HISTORY" at bounding box center [387, 111] width 52 height 25
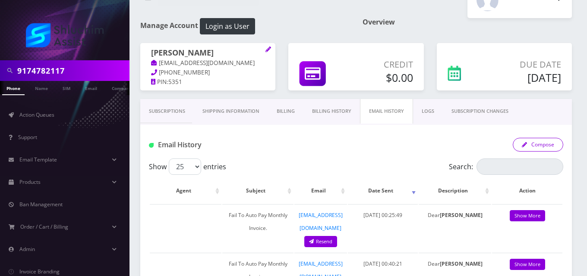
click at [540, 145] on button "Compose" at bounding box center [537, 145] width 50 height 14
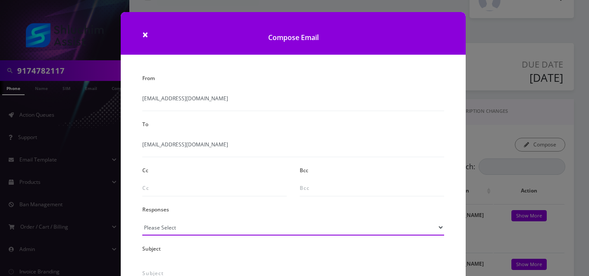
click at [262, 225] on select "Please Select TMobile port Unable to activate CH Pickup Past Due Pick up follow…" at bounding box center [293, 228] width 302 height 16
select select "24"
click at [142, 220] on select "Please Select TMobile port Unable to activate CH Pickup Past Due Pick up follow…" at bounding box center [293, 228] width 302 height 16
type input "Additional One-Time Charge"
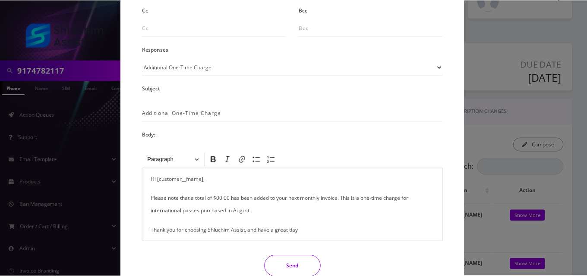
scroll to position [192, 0]
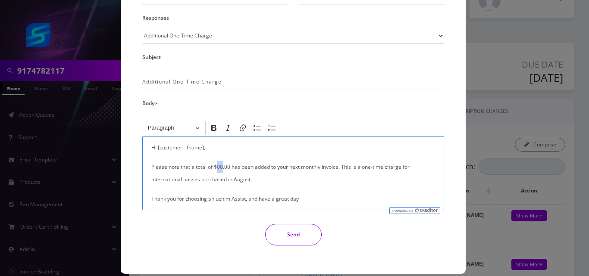
click at [217, 166] on p "Please note that a total of $00.00 has been added to your next monthly invoice.…" at bounding box center [293, 173] width 284 height 25
click at [297, 237] on button "Send" at bounding box center [293, 235] width 56 height 22
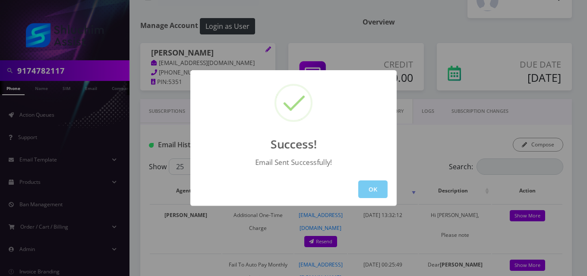
click at [377, 189] on button "OK" at bounding box center [372, 190] width 29 height 18
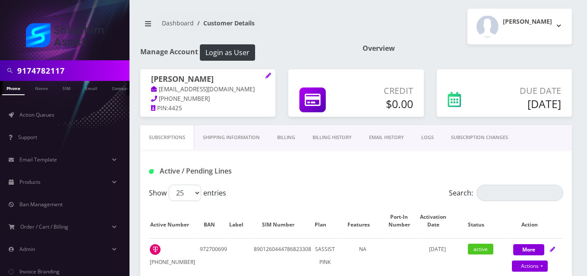
click at [291, 136] on link "Billing" at bounding box center [285, 137] width 35 height 25
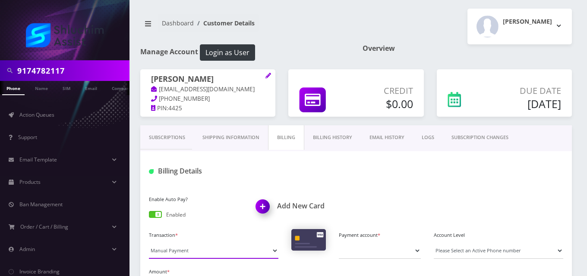
click at [177, 248] on select "Manual Payment Custom Charge Manual Credit Custom Invoice" at bounding box center [213, 251] width 129 height 16
select select "Custom Invoice"
click at [149, 243] on select "Manual Payment Custom Charge Manual Credit Custom Invoice" at bounding box center [213, 251] width 129 height 16
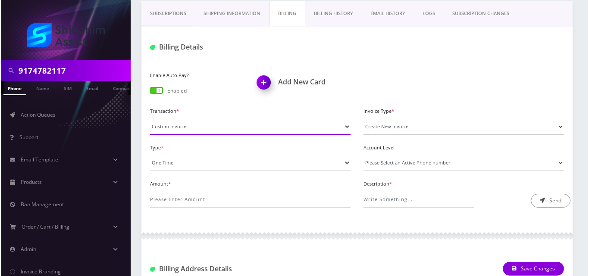
scroll to position [128, 0]
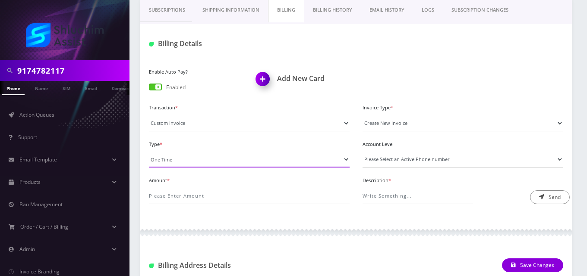
click at [216, 157] on select "One Time Usage Charge" at bounding box center [249, 159] width 201 height 16
select select "4"
click at [149, 151] on select "One Time Usage Charge" at bounding box center [249, 159] width 201 height 16
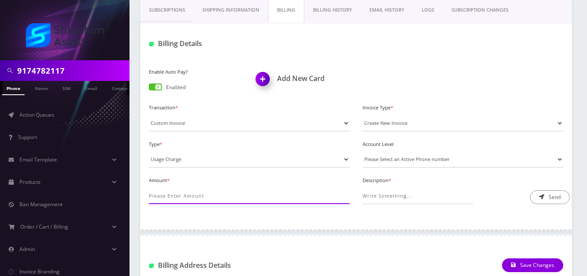
click at [221, 195] on input "Amount *" at bounding box center [249, 196] width 201 height 16
type input "48"
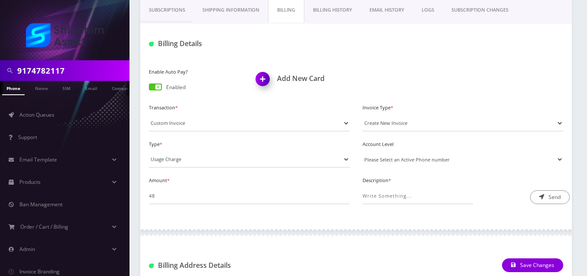
click at [401, 158] on select "Please Select an Active Phone number 9292186554" at bounding box center [462, 159] width 201 height 16
select select "55425"
click at [362, 151] on select "Please Select an Active Phone number 9292186554" at bounding box center [462, 159] width 201 height 16
click at [405, 196] on input "Description *" at bounding box center [417, 196] width 110 height 16
type input "International Pass Charge"
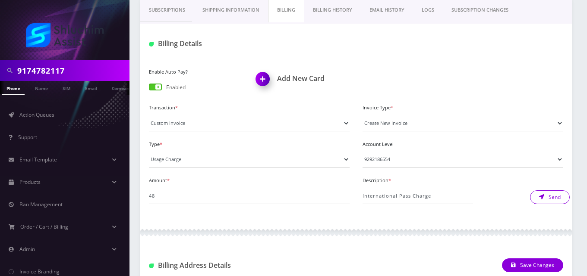
click at [546, 196] on button "Send" at bounding box center [550, 198] width 40 height 14
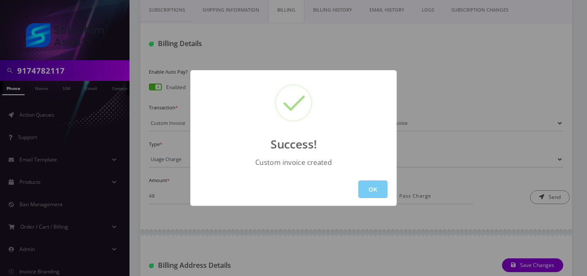
click at [373, 193] on button "OK" at bounding box center [372, 190] width 29 height 18
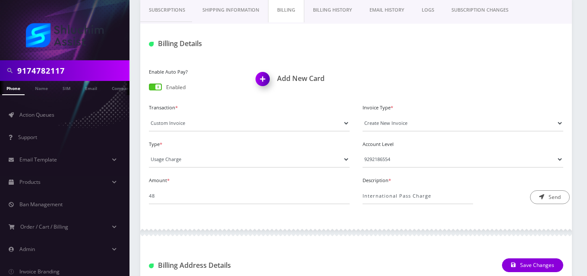
click at [391, 6] on link "EMAIL HISTORY" at bounding box center [387, 10] width 52 height 25
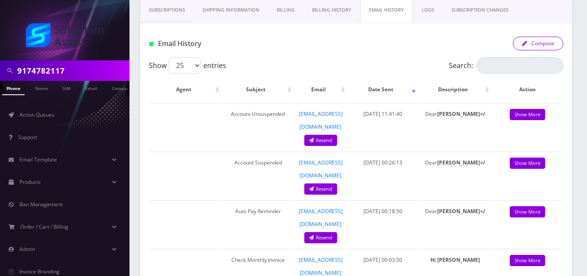
click at [543, 47] on button "Compose" at bounding box center [537, 44] width 50 height 14
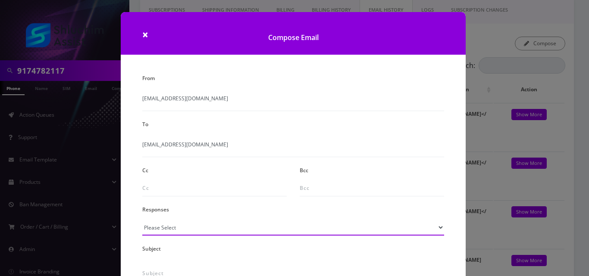
click at [174, 230] on select "Please Select TMobile port Unable to activate CH Pickup Past Due Pick up follow…" at bounding box center [293, 228] width 302 height 16
select select "24"
click at [142, 220] on select "Please Select TMobile port Unable to activate CH Pickup Past Due Pick up follow…" at bounding box center [293, 228] width 302 height 16
type input "Additional One-Time Charge"
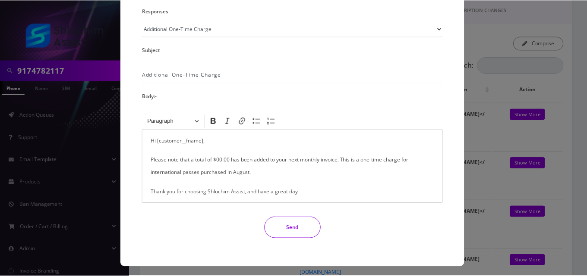
scroll to position [202, 0]
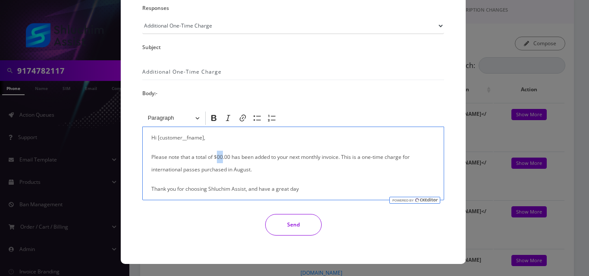
drag, startPoint x: 221, startPoint y: 156, endPoint x: 216, endPoint y: 156, distance: 4.7
click at [216, 156] on p "Please note that a total of $00.00 has been added to your next monthly invoice.…" at bounding box center [293, 163] width 284 height 25
click at [293, 222] on button "Send" at bounding box center [293, 225] width 56 height 22
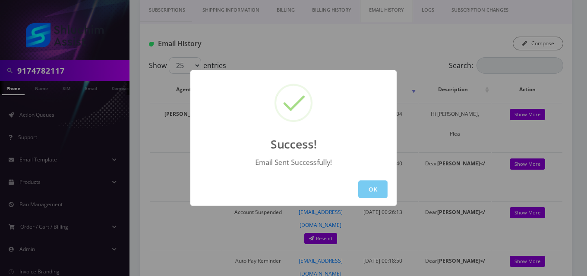
click at [374, 189] on button "OK" at bounding box center [372, 190] width 29 height 18
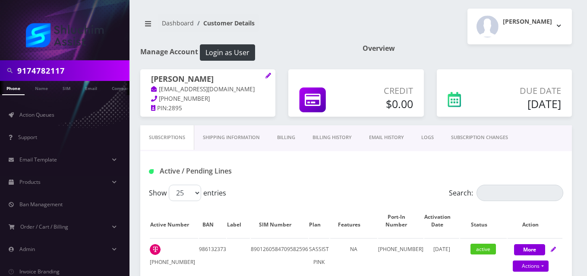
click at [285, 139] on link "Billing" at bounding box center [285, 137] width 35 height 25
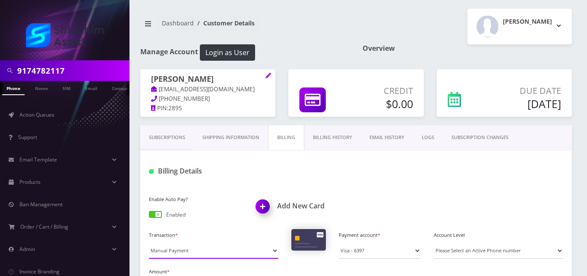
click at [214, 255] on select "Manual Payment Custom Charge Manual Credit Custom Invoice" at bounding box center [213, 251] width 129 height 16
select select "Custom Invoice"
click at [149, 243] on select "Manual Payment Custom Charge Manual Credit Custom Invoice" at bounding box center [213, 251] width 129 height 16
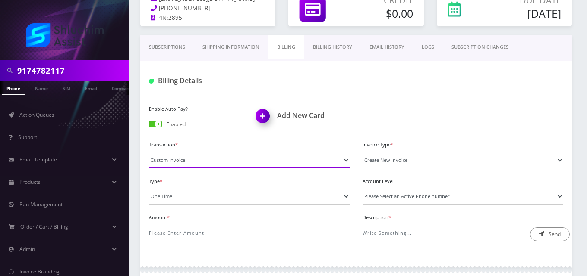
scroll to position [167, 0]
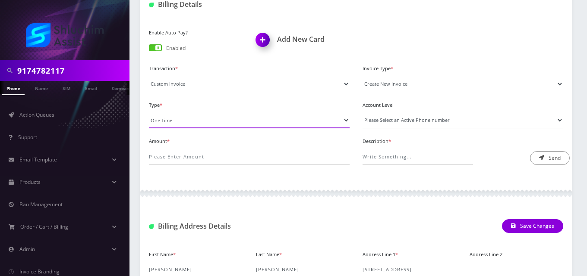
click at [170, 126] on select "One Time Usage Charge" at bounding box center [249, 120] width 201 height 16
select select "4"
click at [149, 112] on select "One Time Usage Charge" at bounding box center [249, 120] width 201 height 16
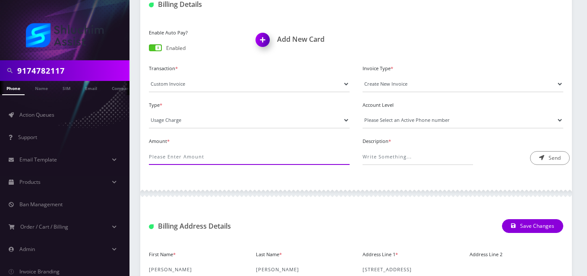
click at [176, 152] on input "Amount *" at bounding box center [249, 157] width 201 height 16
type input "312"
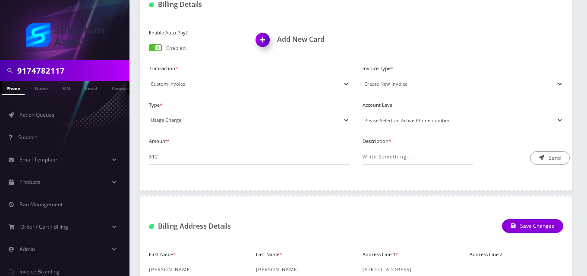
click at [380, 127] on select "Please Select an Active Phone number [PHONE_NUMBER]" at bounding box center [462, 120] width 201 height 16
select select "69785"
click at [362, 112] on select "Please Select an Active Phone number [PHONE_NUMBER]" at bounding box center [462, 120] width 201 height 16
click at [384, 157] on input "Description *" at bounding box center [417, 157] width 110 height 16
type input "International Pass Charge"
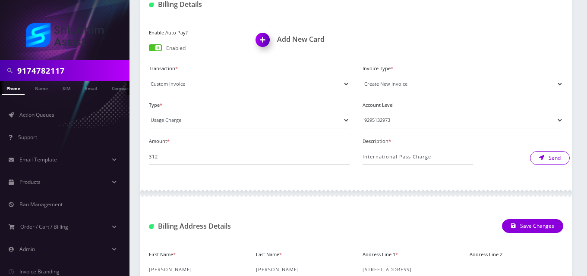
click at [555, 160] on button "Send" at bounding box center [550, 158] width 40 height 14
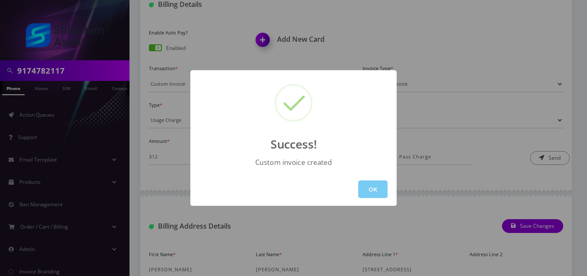
click at [370, 191] on button "OK" at bounding box center [372, 190] width 29 height 18
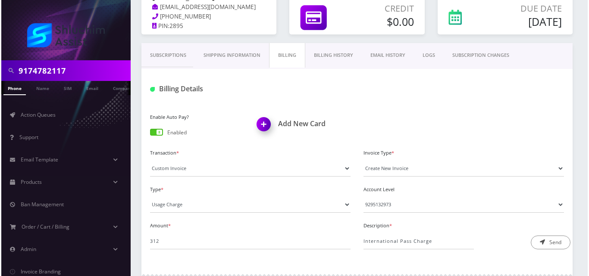
scroll to position [75, 0]
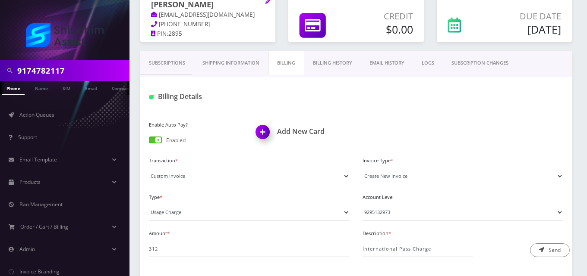
click at [376, 63] on link "EMAIL HISTORY" at bounding box center [387, 63] width 52 height 25
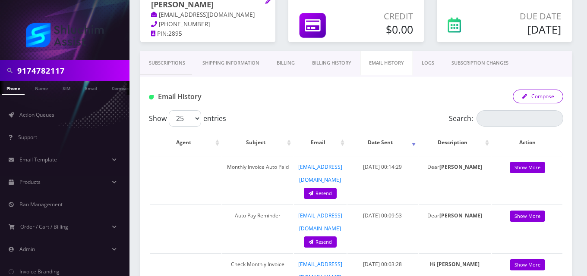
click at [549, 90] on button "Compose" at bounding box center [537, 97] width 50 height 14
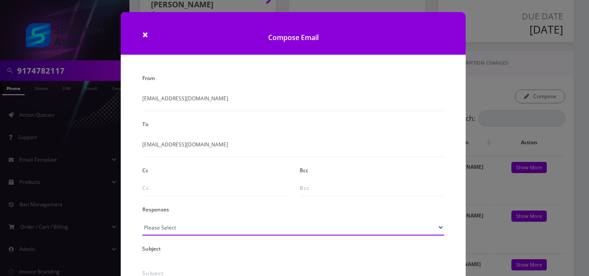
click at [169, 232] on select "Please Select TMobile port Unable to activate CH Pickup Past Due Pick up follow…" at bounding box center [293, 228] width 302 height 16
select select "24"
click at [142, 220] on select "Please Select TMobile port Unable to activate CH Pickup Past Due Pick up follow…" at bounding box center [293, 228] width 302 height 16
type input "Additional One-Time Charge"
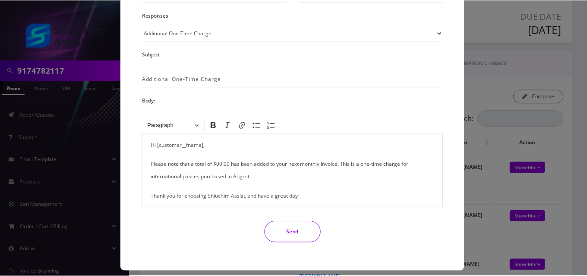
scroll to position [197, 0]
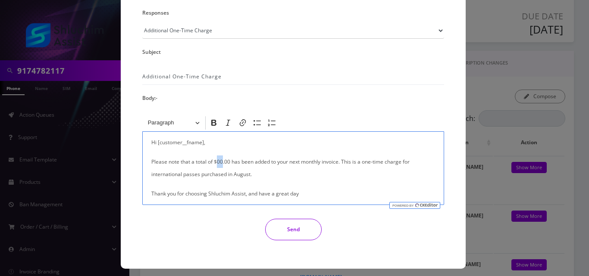
drag, startPoint x: 221, startPoint y: 162, endPoint x: 215, endPoint y: 162, distance: 5.6
click at [215, 162] on p "Please note that a total of $00.00 has been added to your next monthly invoice.…" at bounding box center [293, 168] width 284 height 25
click at [293, 228] on button "Send" at bounding box center [293, 230] width 56 height 22
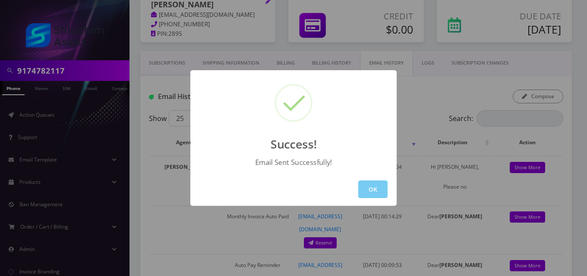
click at [373, 194] on button "OK" at bounding box center [372, 190] width 29 height 18
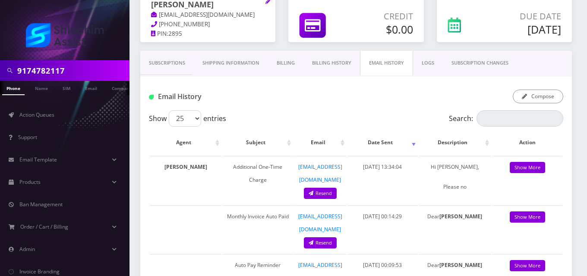
drag, startPoint x: 373, startPoint y: 194, endPoint x: 229, endPoint y: 120, distance: 161.8
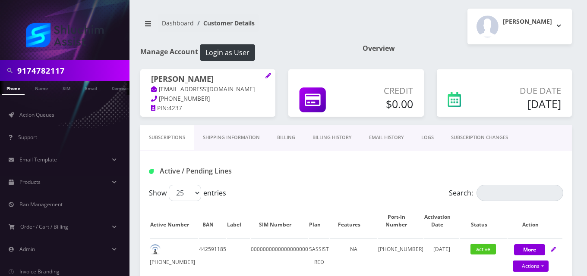
click at [288, 137] on link "Billing" at bounding box center [285, 137] width 35 height 25
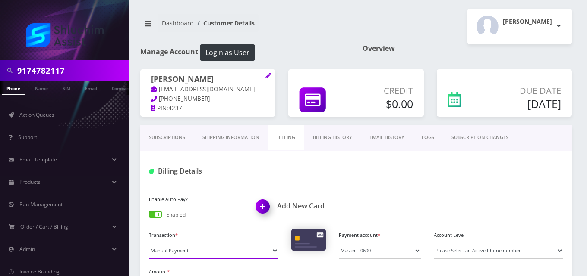
click at [184, 251] on select "Manual Payment Custom Charge Manual Credit Custom Invoice" at bounding box center [213, 251] width 129 height 16
select select "Custom Invoice"
click at [149, 243] on select "Manual Payment Custom Charge Manual Credit Custom Invoice" at bounding box center [213, 251] width 129 height 16
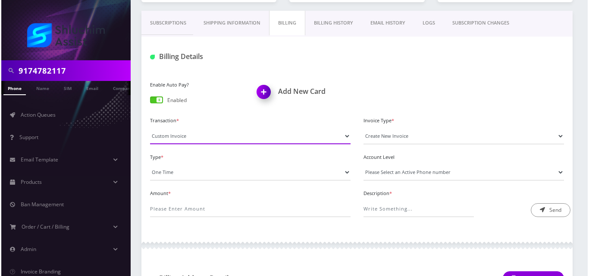
scroll to position [127, 0]
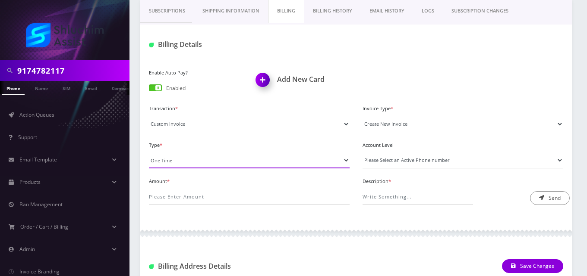
click at [187, 162] on select "One Time Usage Charge" at bounding box center [249, 160] width 201 height 16
select select "4"
click at [149, 152] on select "One Time Usage Charge" at bounding box center [249, 160] width 201 height 16
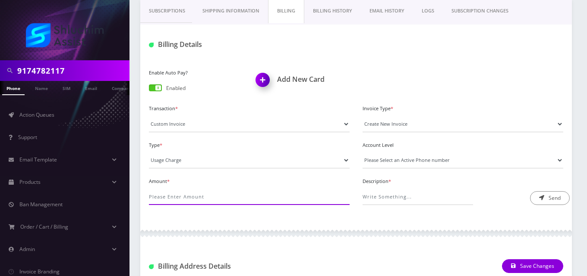
click at [193, 197] on input "Amount *" at bounding box center [249, 197] width 201 height 16
click at [212, 197] on input "Amount *" at bounding box center [249, 197] width 201 height 16
type input "24"
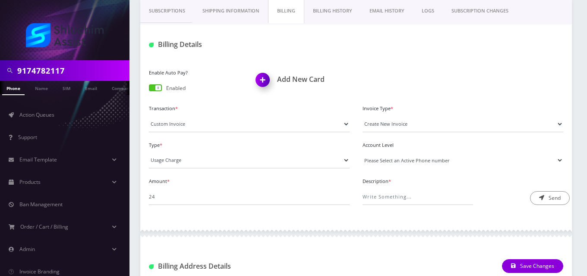
click at [377, 163] on select "Please Select an Active Phone number 9296099434" at bounding box center [462, 160] width 201 height 16
select select "156449"
click at [362, 152] on select "Please Select an Active Phone number 9296099434" at bounding box center [462, 160] width 201 height 16
click at [385, 197] on input "Description *" at bounding box center [417, 197] width 110 height 16
type input "International Pass Charge"
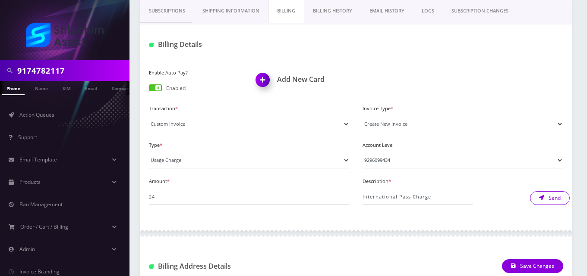
click at [546, 198] on button "Send" at bounding box center [550, 198] width 40 height 14
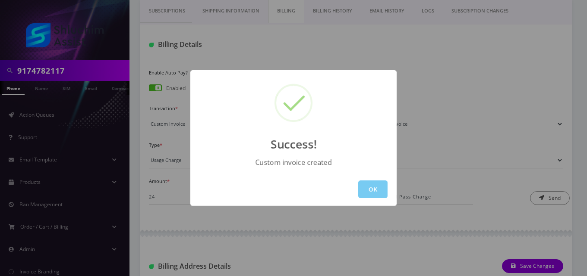
click at [373, 191] on button "OK" at bounding box center [372, 190] width 29 height 18
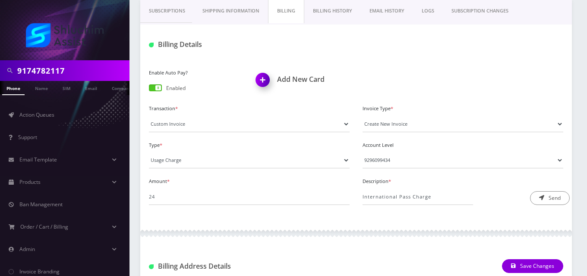
click at [398, 14] on link "EMAIL HISTORY" at bounding box center [387, 11] width 52 height 25
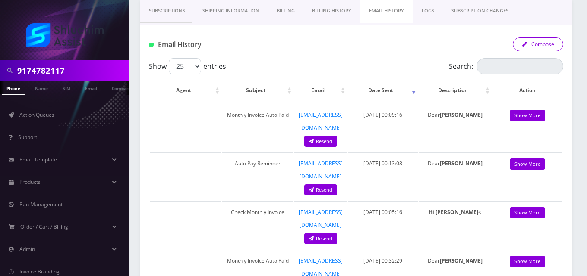
click at [535, 47] on button "Compose" at bounding box center [537, 45] width 50 height 14
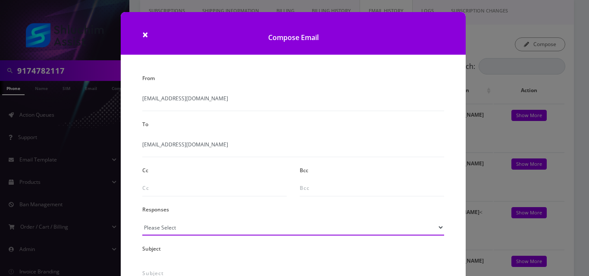
click at [188, 227] on select "Please Select TMobile port Unable to activate CH Pickup Past Due Pick up follow…" at bounding box center [293, 228] width 302 height 16
select select "23"
click at [142, 220] on select "Please Select TMobile port Unable to activate CH Pickup Past Due Pick up follow…" at bounding box center [293, 228] width 302 height 16
type input "[DATE][DATE] Special"
click at [182, 226] on select "Please Select TMobile port Unable to activate CH Pickup Past Due Pick up follow…" at bounding box center [293, 228] width 302 height 16
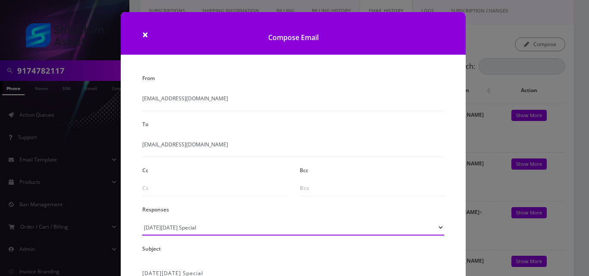
select select "24"
click at [142, 220] on select "Please Select TMobile port Unable to activate CH Pickup Past Due Pick up follow…" at bounding box center [293, 228] width 302 height 16
type input "Additional One-Time Charge"
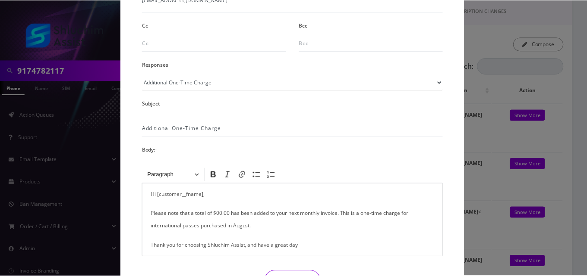
scroll to position [202, 0]
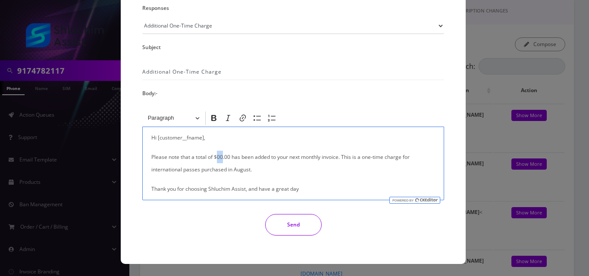
drag, startPoint x: 221, startPoint y: 157, endPoint x: 216, endPoint y: 157, distance: 5.6
click at [216, 157] on p "Please note that a total of $00.00 has been added to your next monthly invoice.…" at bounding box center [293, 163] width 284 height 25
click at [292, 224] on button "Send" at bounding box center [293, 225] width 56 height 22
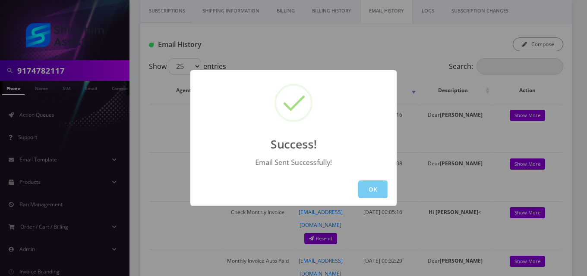
click at [374, 190] on button "OK" at bounding box center [372, 190] width 29 height 18
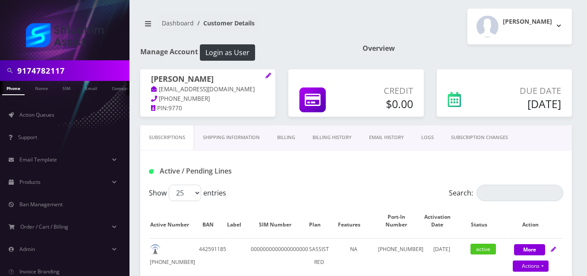
click at [291, 137] on link "Billing" at bounding box center [285, 137] width 35 height 25
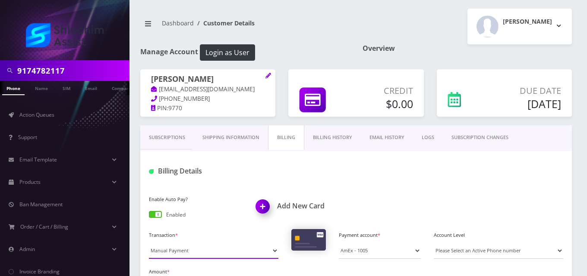
click at [191, 248] on select "Manual Payment Custom Charge Manual Credit Custom Invoice" at bounding box center [213, 251] width 129 height 16
select select "Custom Invoice"
click at [149, 243] on select "Manual Payment Custom Charge Manual Credit Custom Invoice" at bounding box center [213, 251] width 129 height 16
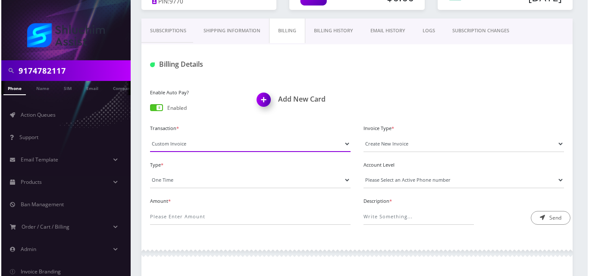
scroll to position [126, 0]
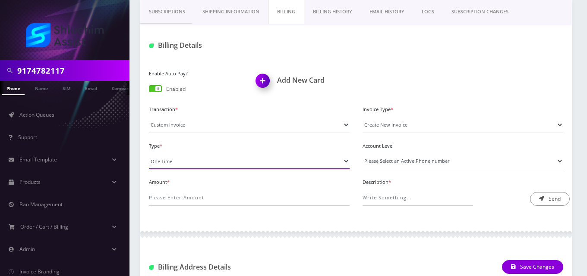
click at [188, 162] on select "One Time Usage Charge" at bounding box center [249, 161] width 201 height 16
select select "4"
click at [149, 153] on select "One Time Usage Charge" at bounding box center [249, 161] width 201 height 16
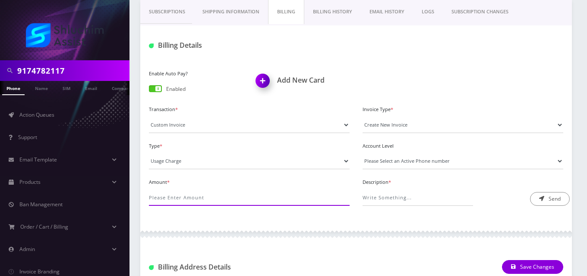
click at [192, 195] on input "Amount *" at bounding box center [249, 198] width 201 height 16
type input "24"
click at [389, 163] on select "Please Select an Active Phone number 9342239007" at bounding box center [462, 161] width 201 height 16
select select "102251"
click at [362, 153] on select "Please Select an Active Phone number 9342239007" at bounding box center [462, 161] width 201 height 16
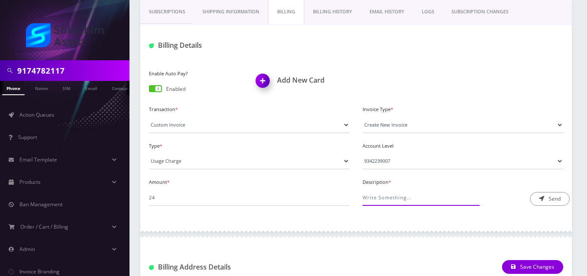
click at [396, 195] on input "Description *" at bounding box center [417, 198] width 110 height 16
type input "International Pass Charge"
click at [547, 201] on button "Send" at bounding box center [550, 199] width 40 height 14
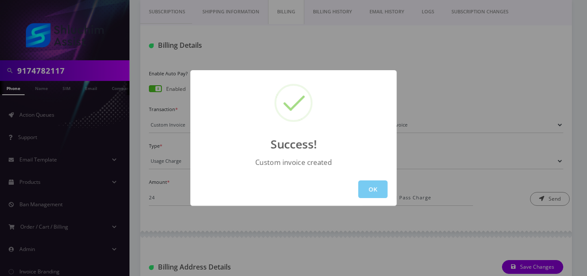
click at [382, 191] on button "OK" at bounding box center [372, 190] width 29 height 18
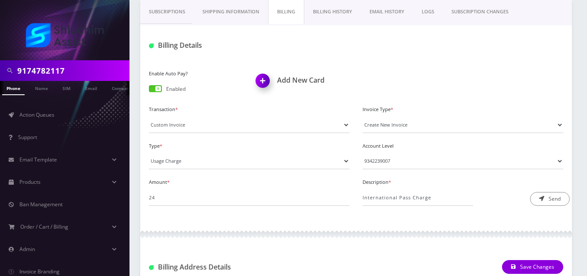
click at [406, 6] on link "EMAIL HISTORY" at bounding box center [387, 12] width 52 height 25
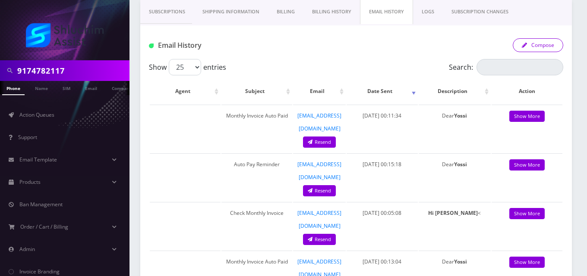
click at [549, 42] on button "Compose" at bounding box center [537, 45] width 50 height 14
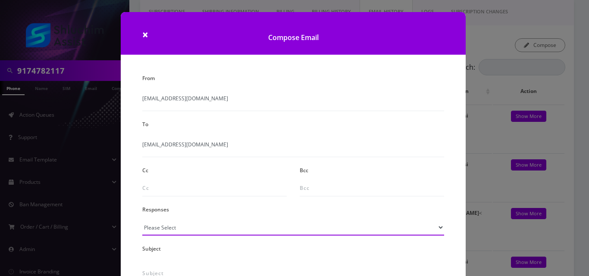
click at [204, 232] on select "Please Select TMobile port Unable to activate CH Pickup Past Due Pick up follow…" at bounding box center [293, 228] width 302 height 16
select select "24"
click at [142, 220] on select "Please Select TMobile port Unable to activate CH Pickup Past Due Pick up follow…" at bounding box center [293, 228] width 302 height 16
type input "Additional One-Time Charge"
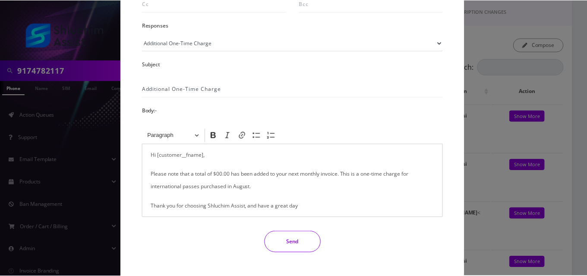
scroll to position [202, 0]
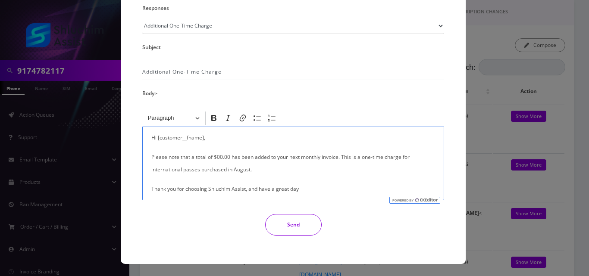
click at [218, 156] on p "Please note that a total of $00.00 has been added to your next monthly invoice.…" at bounding box center [293, 163] width 284 height 25
drag, startPoint x: 222, startPoint y: 156, endPoint x: 217, endPoint y: 156, distance: 5.2
click at [217, 156] on p "Please note that a total of $00.00 has been added to your next monthly invoice.…" at bounding box center [293, 163] width 284 height 25
click at [292, 220] on button "Send" at bounding box center [293, 225] width 56 height 22
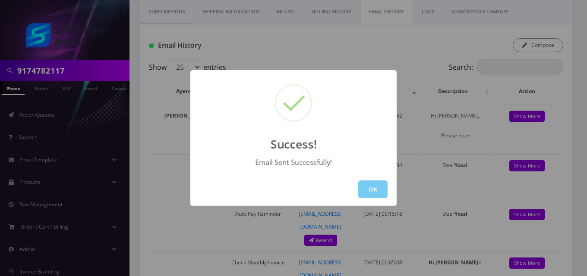
click at [371, 196] on button "OK" at bounding box center [372, 190] width 29 height 18
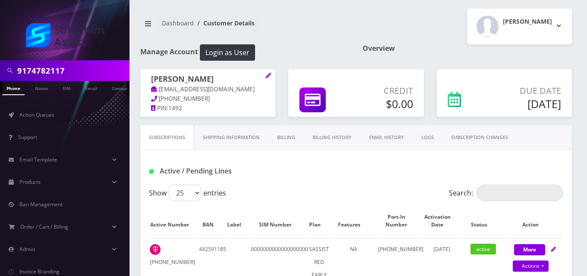
click at [286, 133] on link "Billing" at bounding box center [285, 137] width 35 height 25
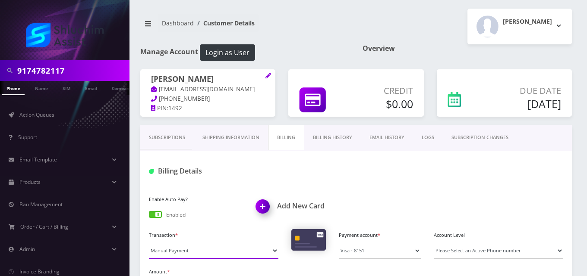
click at [204, 252] on select "Manual Payment Custom Charge Manual Credit Custom Invoice" at bounding box center [213, 251] width 129 height 16
select select "Custom Invoice"
click at [149, 243] on select "Manual Payment Custom Charge Manual Credit Custom Invoice" at bounding box center [213, 251] width 129 height 16
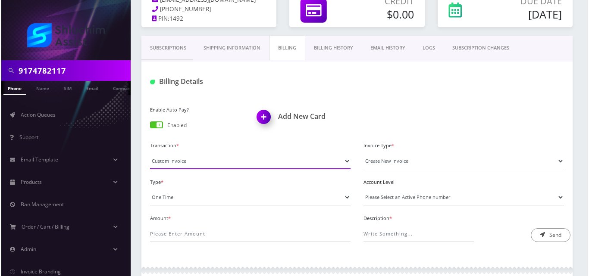
scroll to position [94, 0]
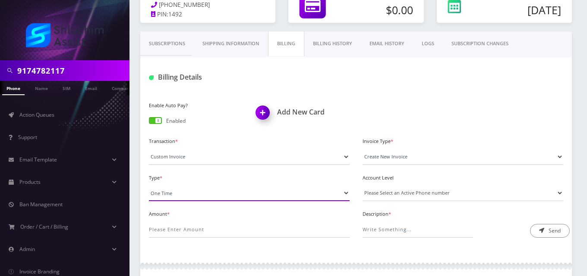
click at [181, 190] on select "One Time Usage Charge" at bounding box center [249, 193] width 201 height 16
select select "4"
click at [149, 185] on select "One Time Usage Charge" at bounding box center [249, 193] width 201 height 16
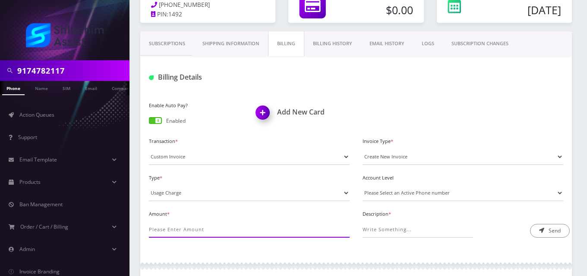
click at [185, 232] on input "Amount *" at bounding box center [249, 230] width 201 height 16
type input "150"
click at [390, 197] on select "Please Select an Active Phone number [PHONE_NUMBER]" at bounding box center [462, 193] width 201 height 16
select select "71034"
click at [362, 185] on select "Please Select an Active Phone number [PHONE_NUMBER]" at bounding box center [462, 193] width 201 height 16
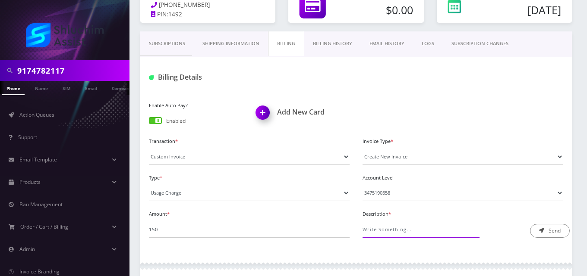
click at [396, 234] on input "Description *" at bounding box center [417, 230] width 110 height 16
type input "International Pass Charge"
click at [552, 233] on button "Send" at bounding box center [550, 231] width 40 height 14
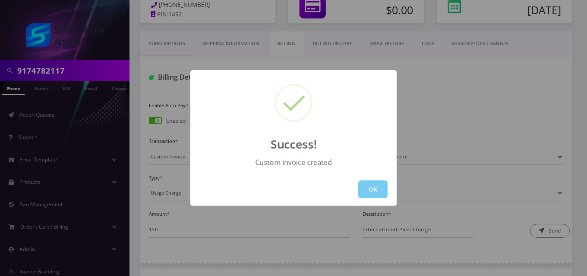
click at [377, 192] on button "OK" at bounding box center [372, 190] width 29 height 18
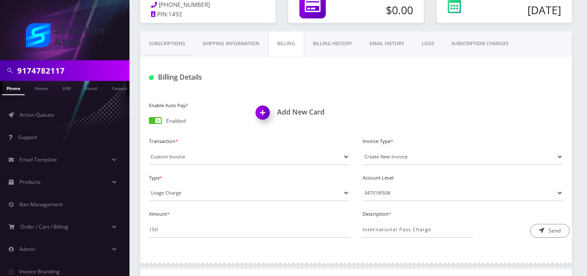
click at [388, 51] on link "EMAIL HISTORY" at bounding box center [387, 43] width 52 height 25
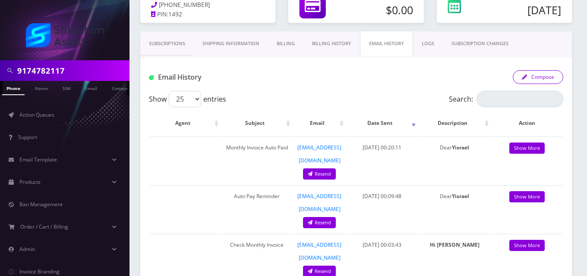
click at [530, 81] on button "Compose" at bounding box center [537, 77] width 50 height 14
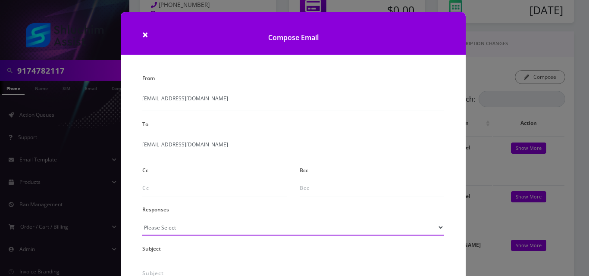
click at [207, 228] on select "Please Select TMobile port Unable to activate CH Pickup Past Due Pick up follow…" at bounding box center [293, 228] width 302 height 16
select select "24"
click at [142, 220] on select "Please Select TMobile port Unable to activate CH Pickup Past Due Pick up follow…" at bounding box center [293, 228] width 302 height 16
type input "Additional One-Time Charge"
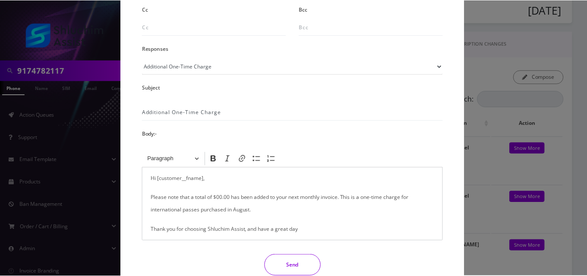
scroll to position [183, 0]
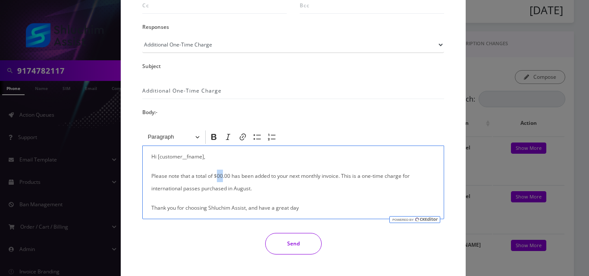
click at [217, 175] on p "Please note that a total of $00.00 has been added to your next monthly invoice.…" at bounding box center [293, 182] width 284 height 25
click at [297, 245] on button "Send" at bounding box center [293, 244] width 56 height 22
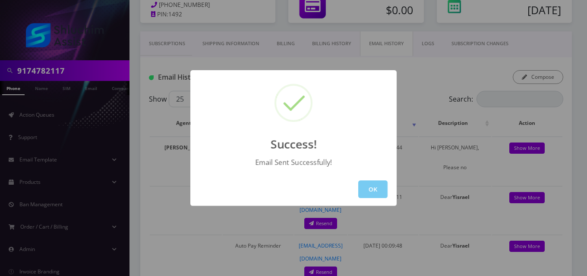
click at [370, 188] on button "OK" at bounding box center [372, 190] width 29 height 18
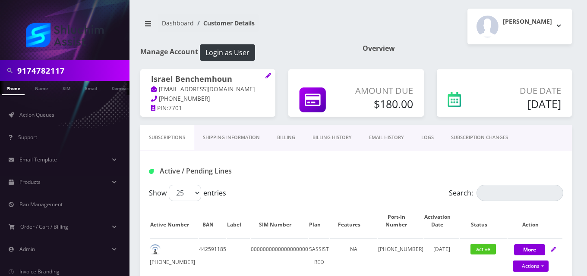
click at [286, 135] on link "Billing" at bounding box center [285, 137] width 35 height 25
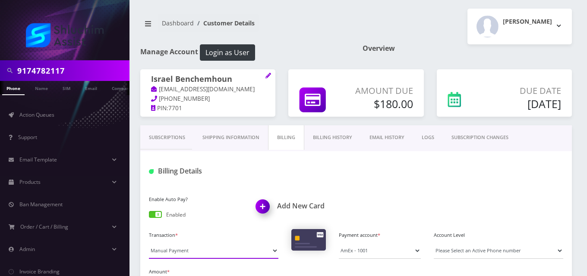
click at [174, 255] on select "Manual Payment Custom Charge Manual Credit Custom Invoice" at bounding box center [213, 251] width 129 height 16
select select "Custom Invoice"
click at [149, 243] on select "Manual Payment Custom Charge Manual Credit Custom Invoice" at bounding box center [213, 251] width 129 height 16
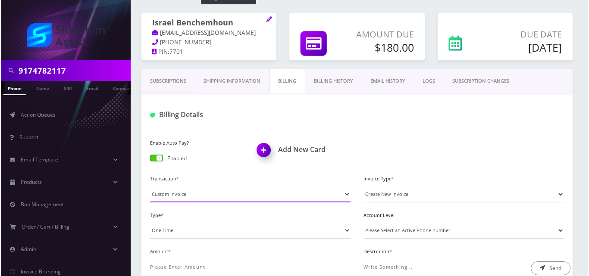
scroll to position [112, 0]
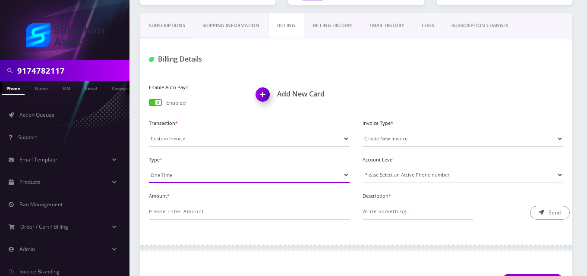
click at [190, 172] on select "One Time Usage Charge" at bounding box center [249, 175] width 201 height 16
select select "4"
click at [149, 167] on select "One Time Usage Charge" at bounding box center [249, 175] width 201 height 16
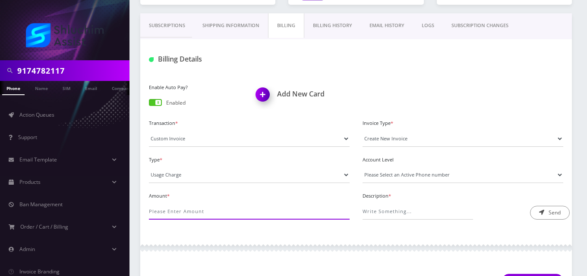
click at [193, 206] on input "Amount *" at bounding box center [249, 212] width 201 height 16
type input "10"
click at [400, 179] on select "Please Select an Active Phone number 3478341393 [PHONE_NUMBER] 3474044113" at bounding box center [462, 175] width 201 height 16
select select "70814"
click at [362, 167] on select "Please Select an Active Phone number 3478341393 [PHONE_NUMBER] 3474044113" at bounding box center [462, 175] width 201 height 16
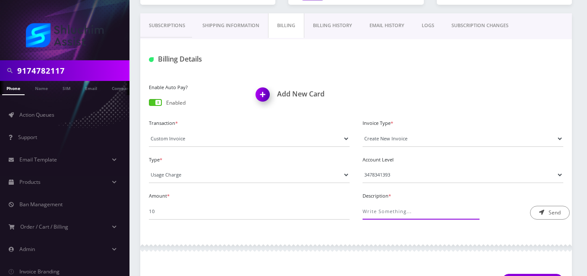
click at [400, 211] on input "Description *" at bounding box center [417, 212] width 110 height 16
type input "International Pass Charge"
click at [549, 217] on button "Send" at bounding box center [550, 213] width 40 height 14
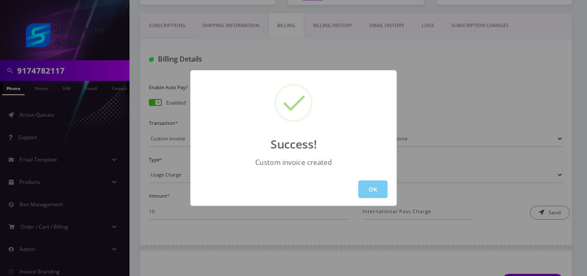
click at [371, 193] on button "OK" at bounding box center [372, 190] width 29 height 18
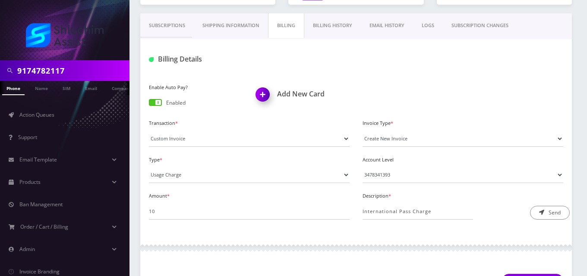
click at [399, 22] on link "EMAIL HISTORY" at bounding box center [387, 25] width 52 height 25
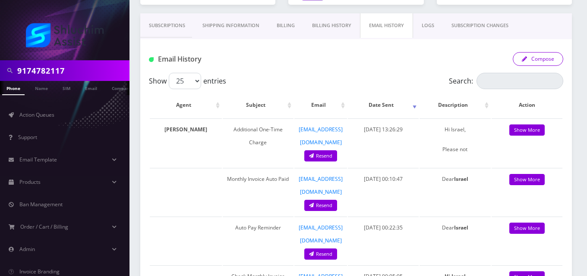
click at [522, 65] on button "Compose" at bounding box center [537, 59] width 50 height 14
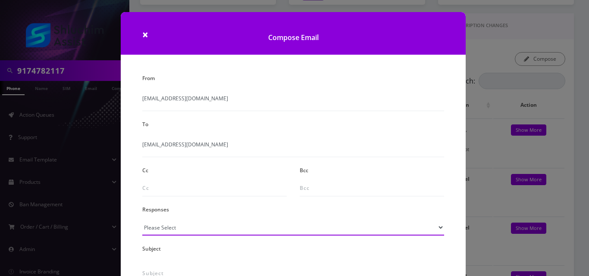
click at [180, 230] on select "Please Select TMobile port Unable to activate CH Pickup Past Due Pick up follow…" at bounding box center [293, 228] width 302 height 16
select select "24"
click at [142, 220] on select "Please Select TMobile port Unable to activate CH Pickup Past Due Pick up follow…" at bounding box center [293, 228] width 302 height 16
type input "Additional One-Time Charge"
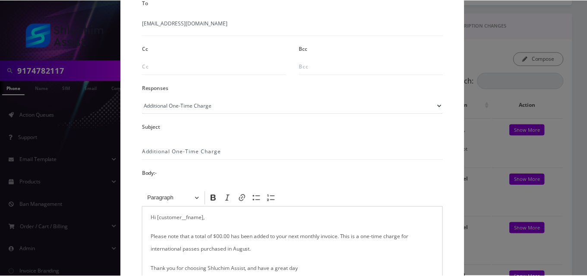
scroll to position [202, 0]
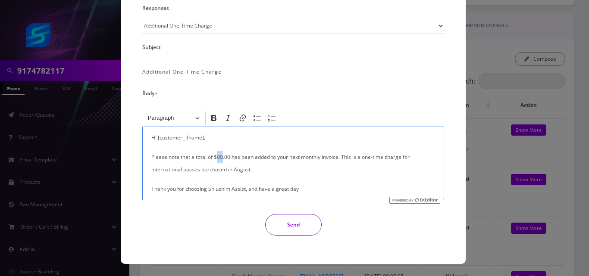
drag, startPoint x: 222, startPoint y: 157, endPoint x: 217, endPoint y: 157, distance: 4.7
click at [217, 157] on p "Please note that a total of $00.00 has been added to your next monthly invoice.…" at bounding box center [293, 163] width 284 height 25
click at [150, 172] on div "Hi [customer__fname], Please note that a total of $10.00 has been added to your…" at bounding box center [293, 164] width 302 height 74
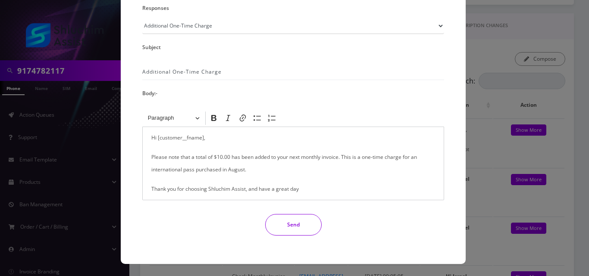
click at [285, 226] on button "Send" at bounding box center [293, 225] width 56 height 22
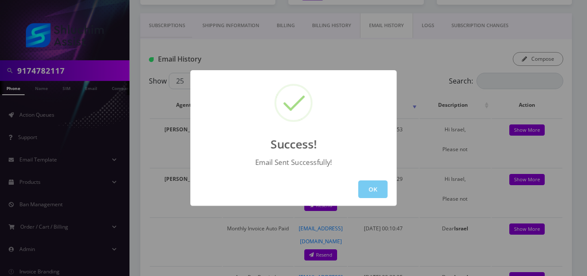
click at [376, 191] on button "OK" at bounding box center [372, 190] width 29 height 18
